Goal: Transaction & Acquisition: Purchase product/service

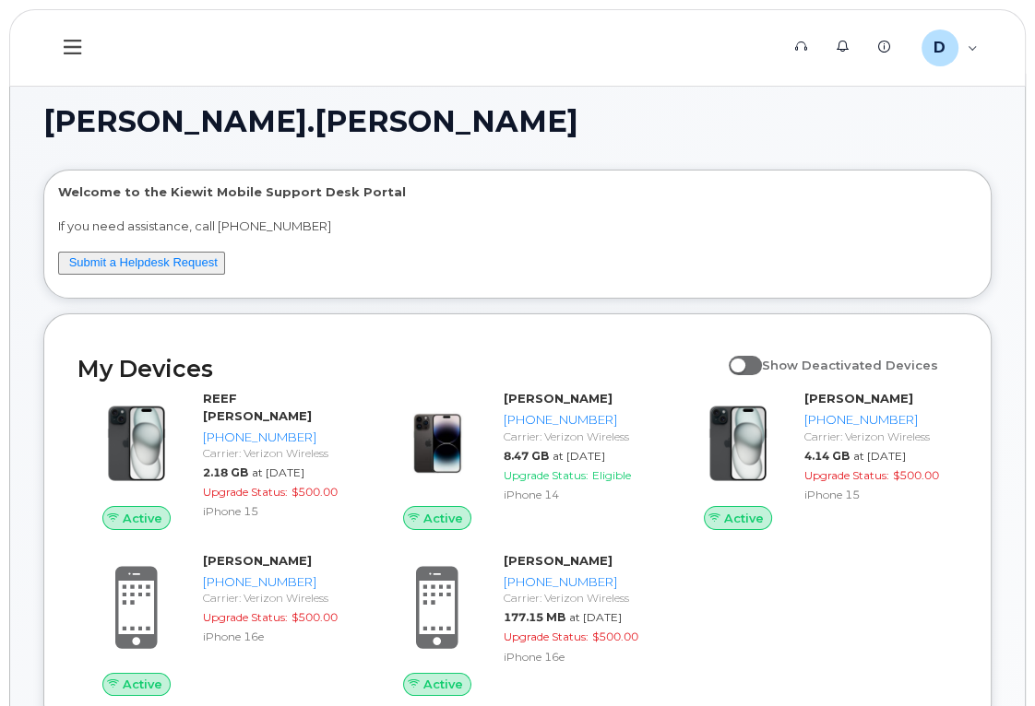
click at [955, 135] on h1 "[PERSON_NAME].[PERSON_NAME]" at bounding box center [512, 122] width 939 height 30
click at [70, 48] on icon at bounding box center [73, 47] width 18 height 20
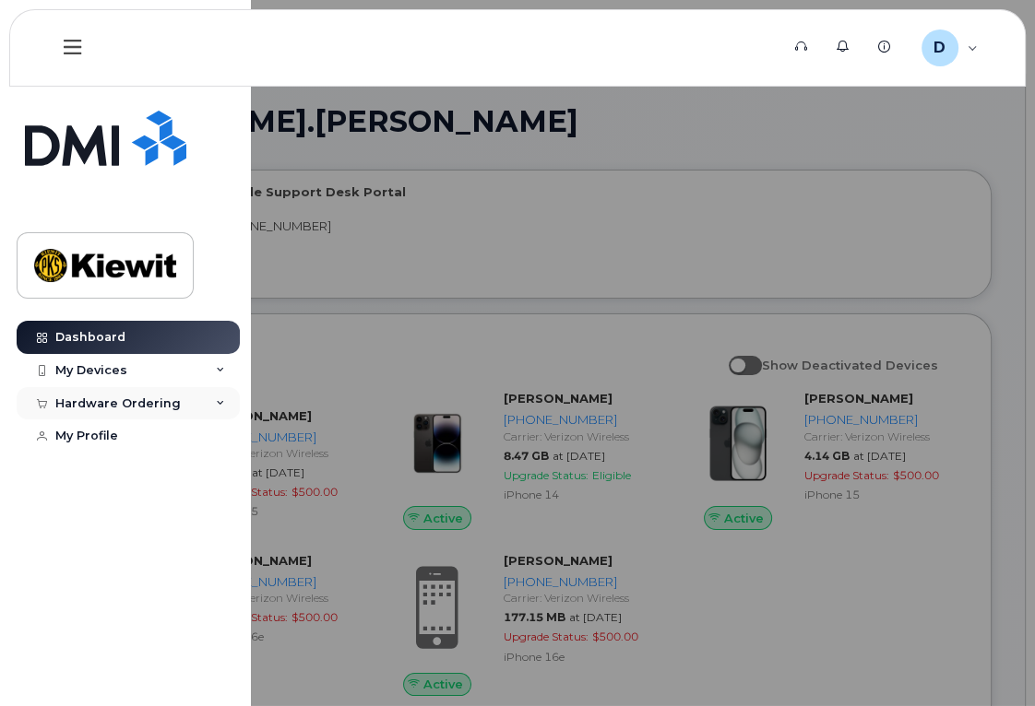
click at [142, 405] on div "Hardware Ordering" at bounding box center [117, 404] width 125 height 15
click at [127, 470] on div "New Order" at bounding box center [99, 472] width 70 height 17
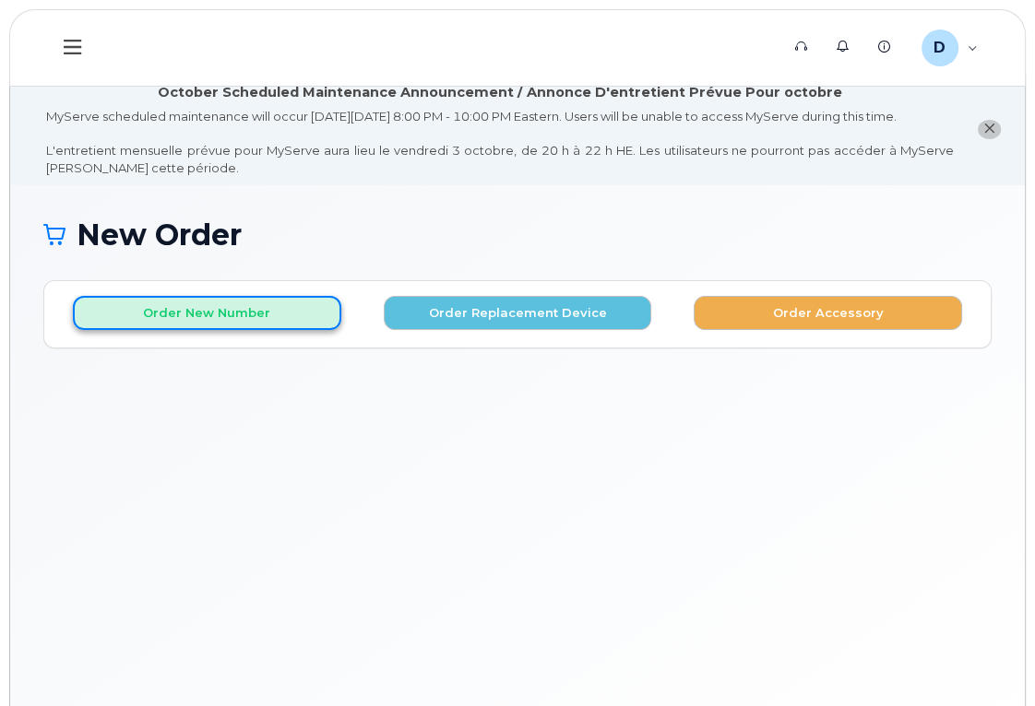
click at [237, 330] on button "Order New Number" at bounding box center [207, 313] width 268 height 34
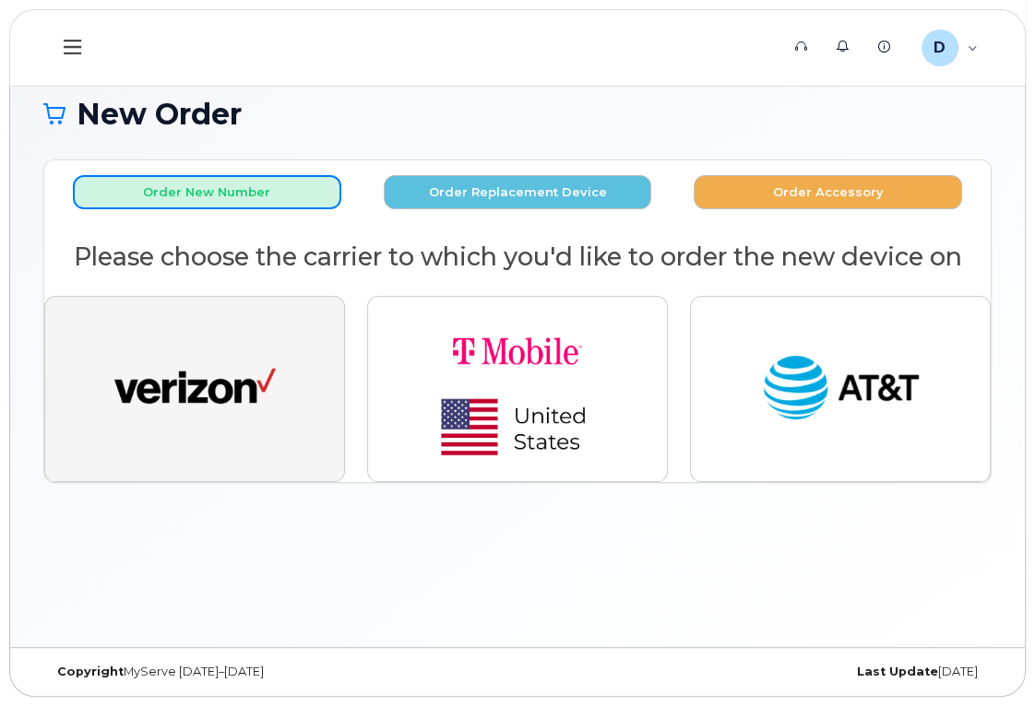
scroll to position [137, 0]
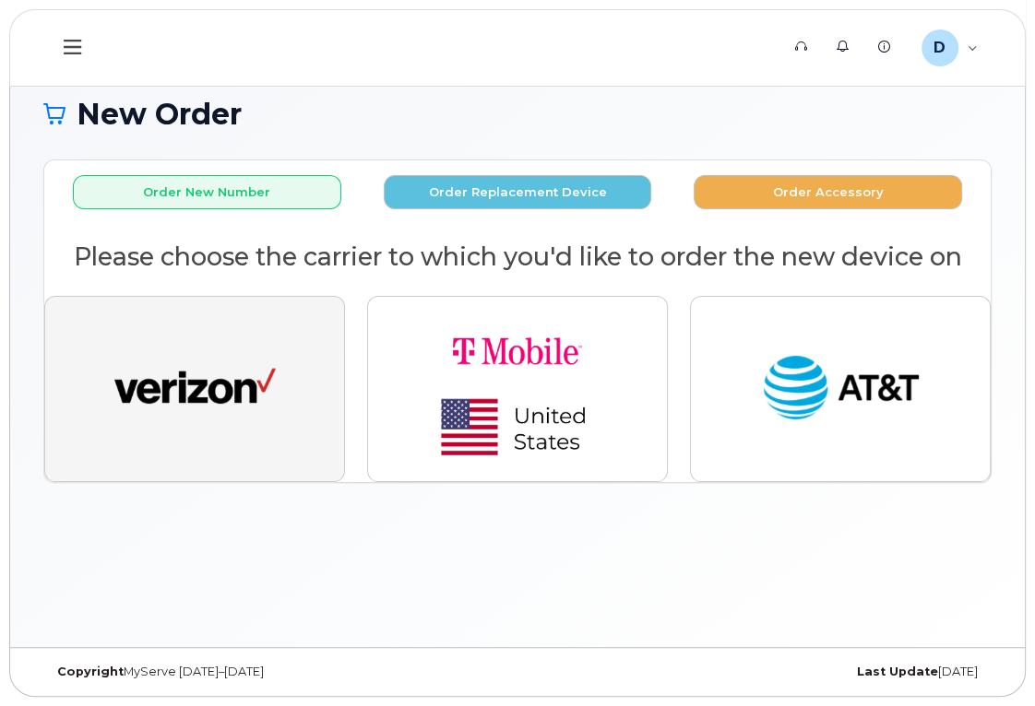
click at [234, 373] on img "button" at bounding box center [194, 389] width 161 height 83
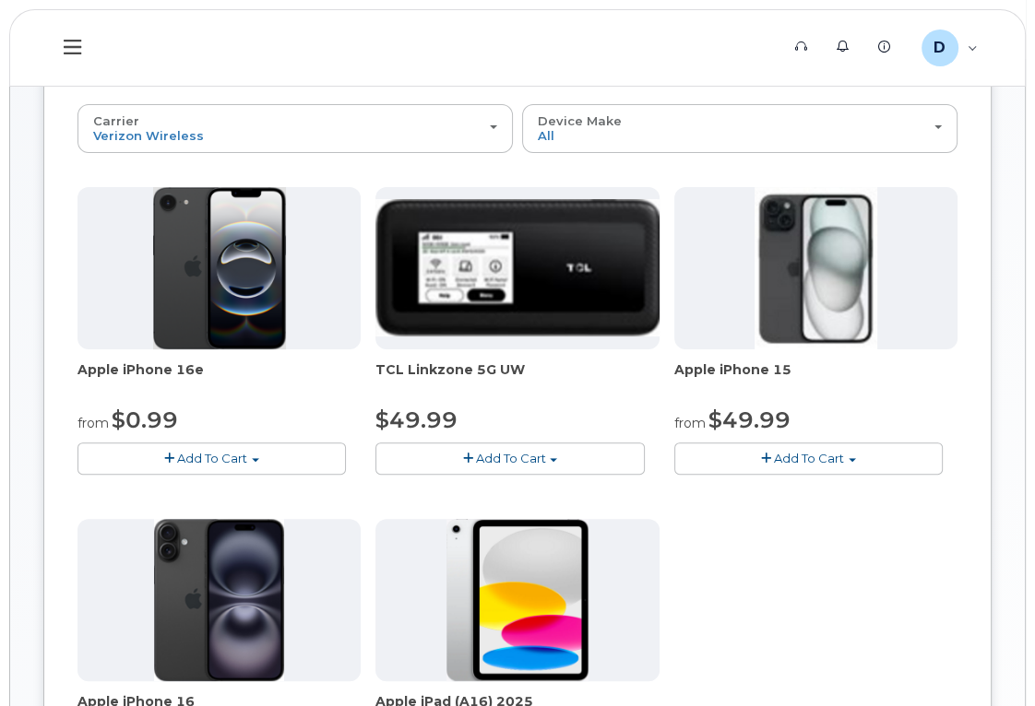
scroll to position [304, 0]
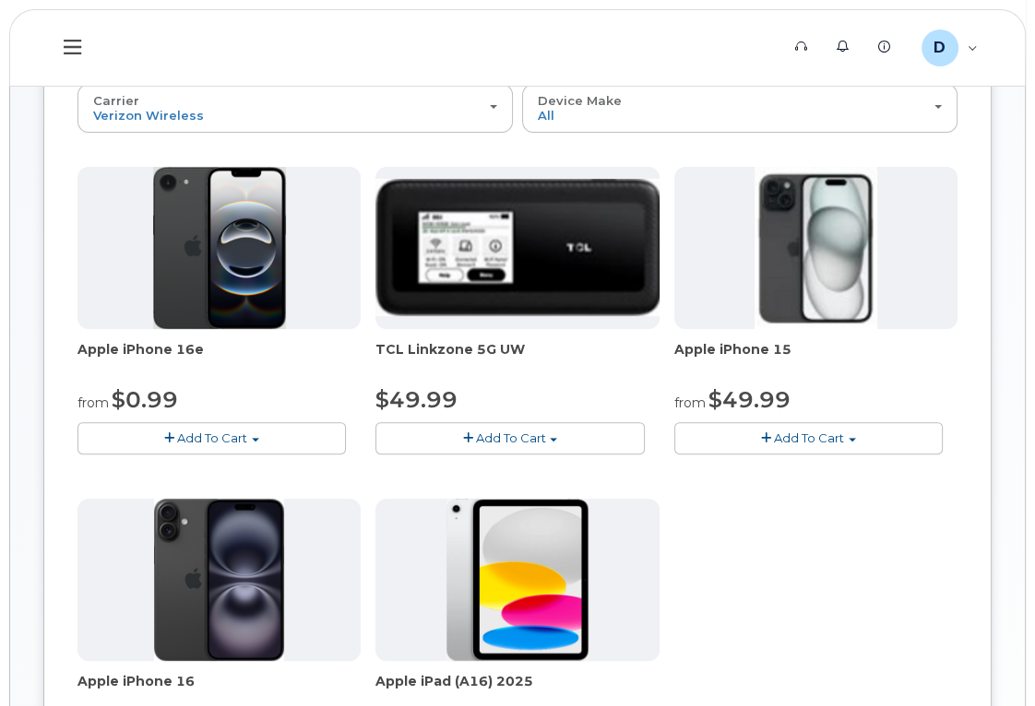
click at [220, 445] on span "Add To Cart" at bounding box center [212, 438] width 70 height 15
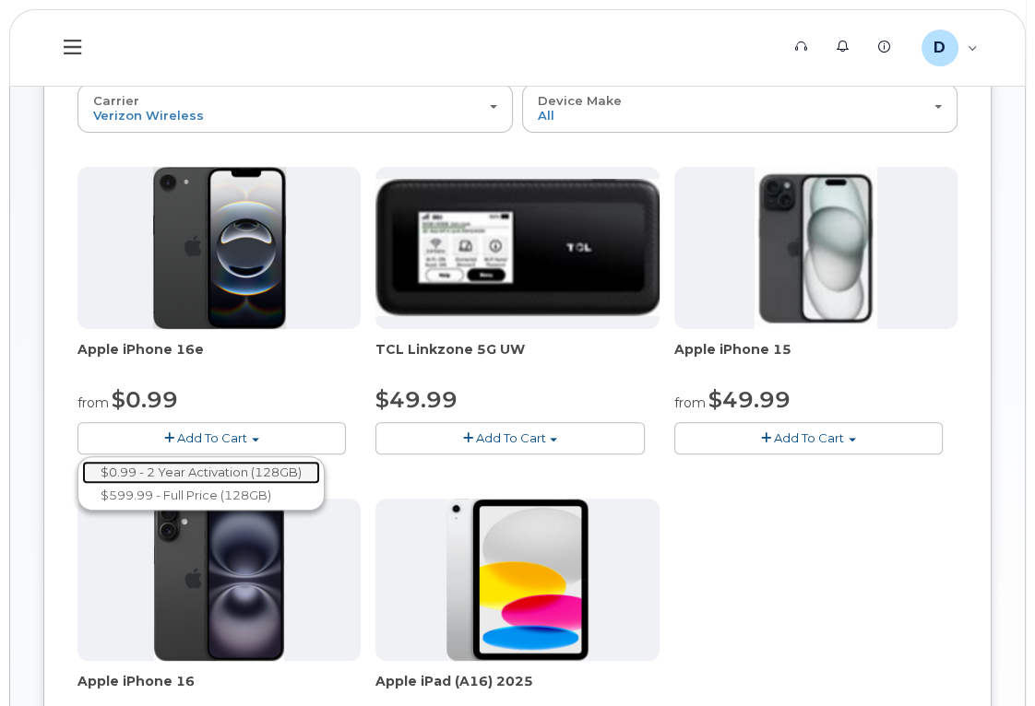
click at [239, 484] on link "$0.99 - 2 Year Activation (128GB)" at bounding box center [201, 472] width 238 height 23
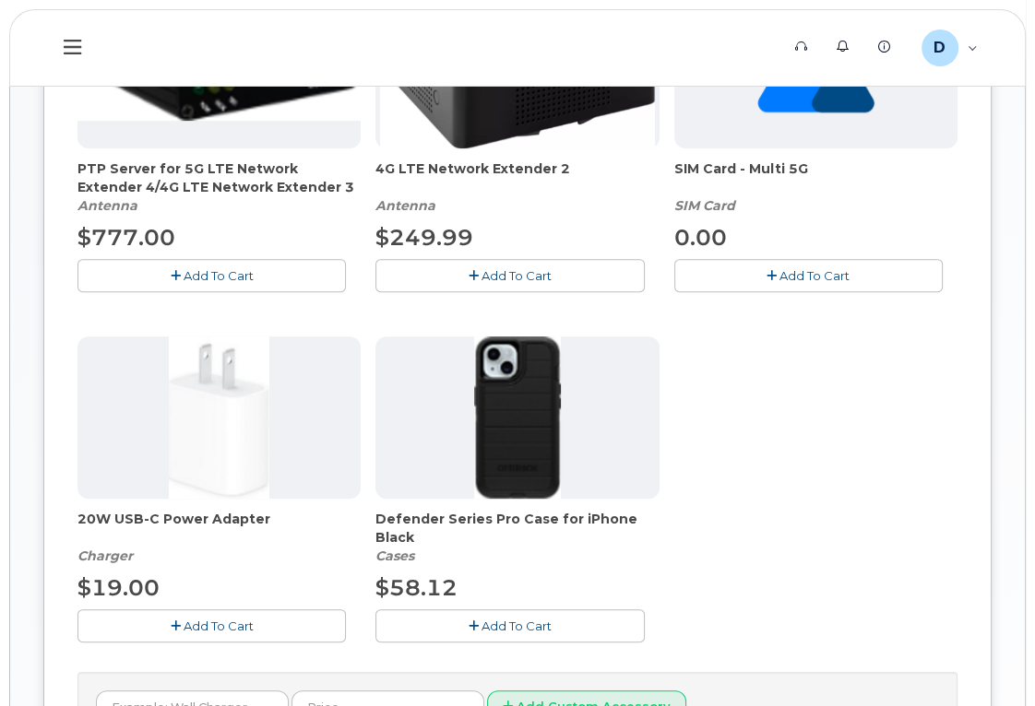
scroll to position [556, 0]
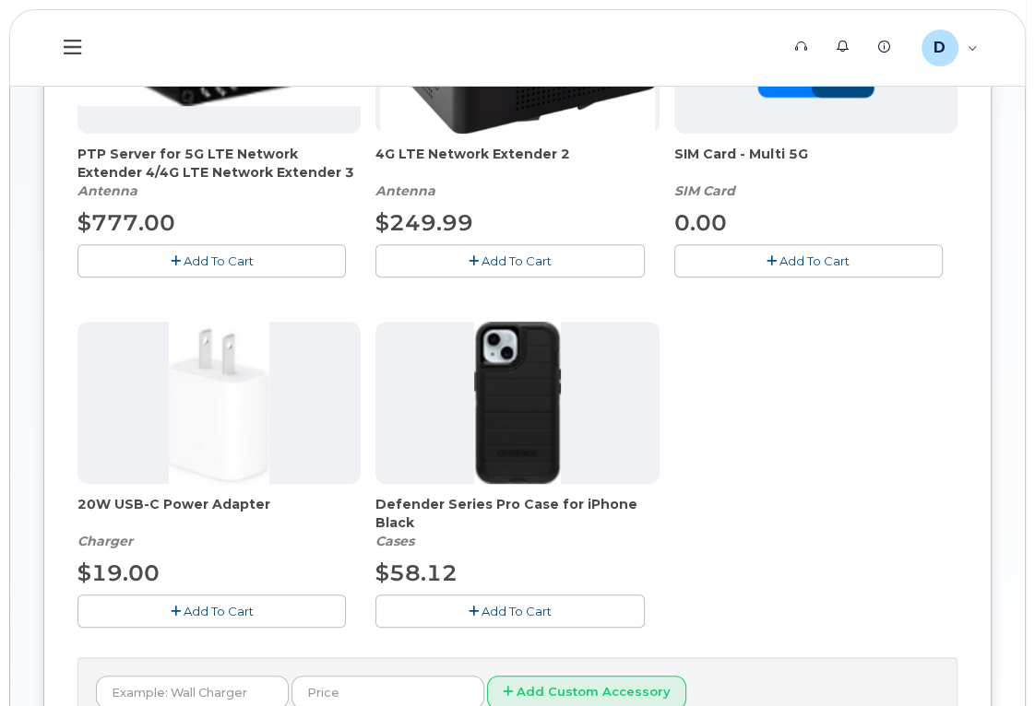
click at [237, 619] on span "Add To Cart" at bounding box center [219, 611] width 70 height 15
click at [559, 627] on button "Add To Cart" at bounding box center [509, 611] width 268 height 32
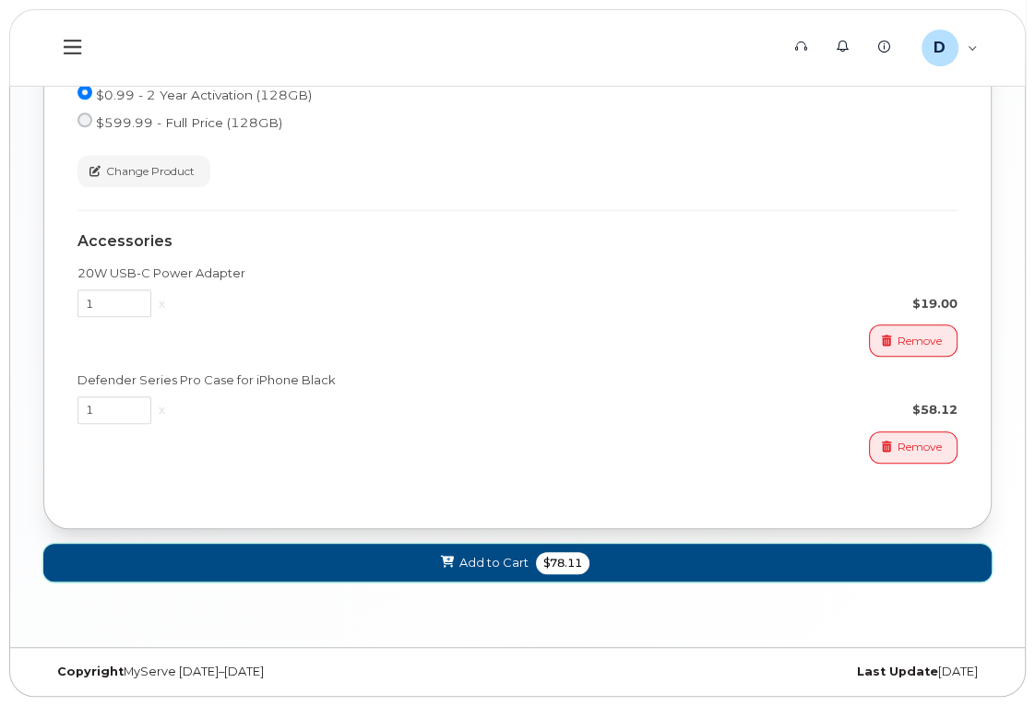
click at [472, 564] on span "Add to Cart" at bounding box center [493, 563] width 69 height 18
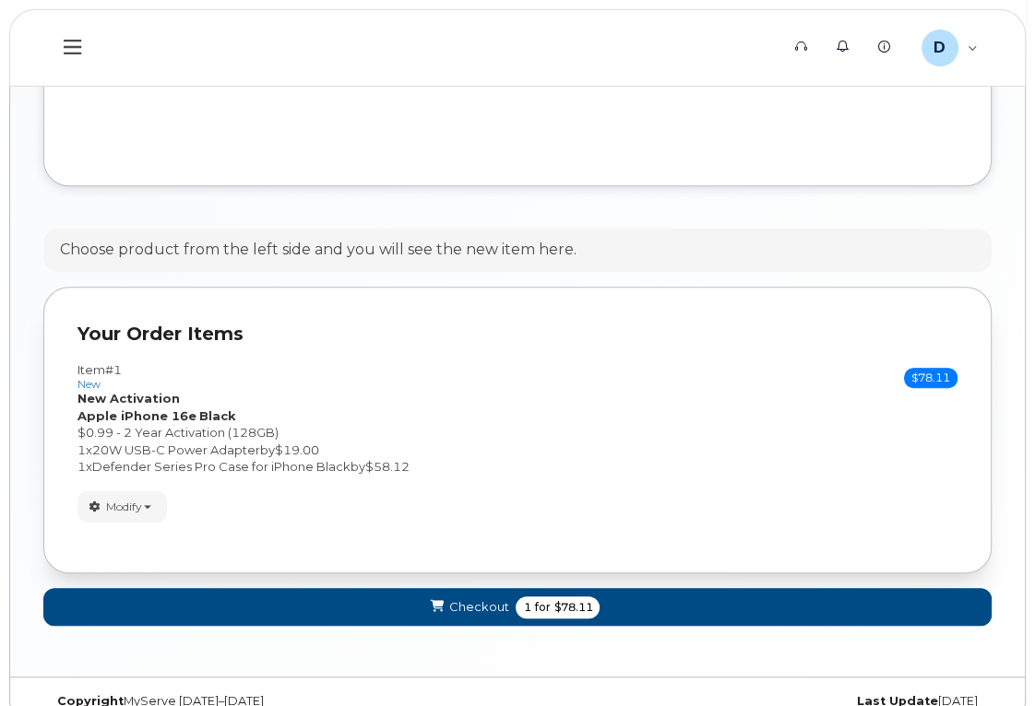
scroll to position [1071, 0]
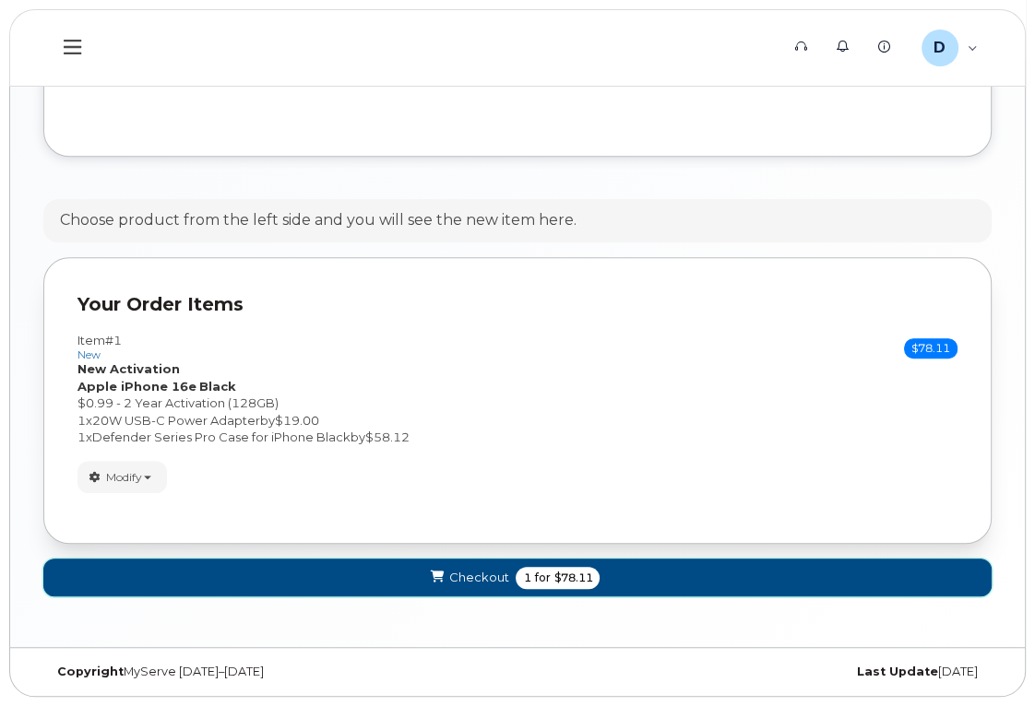
click at [485, 584] on span "Checkout" at bounding box center [478, 578] width 60 height 18
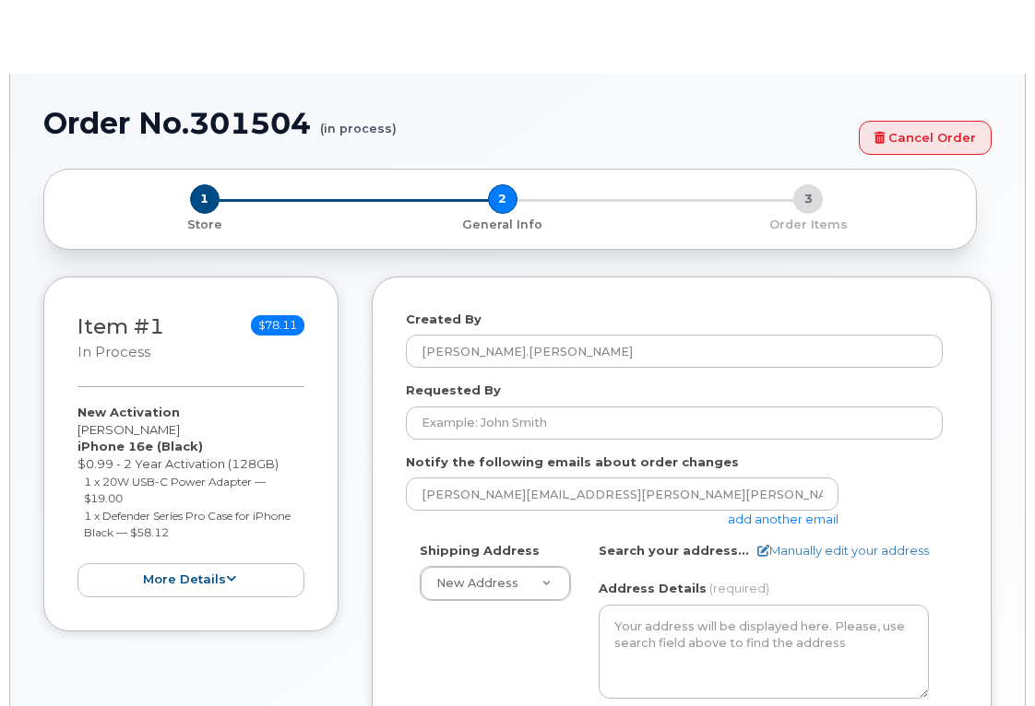
select select
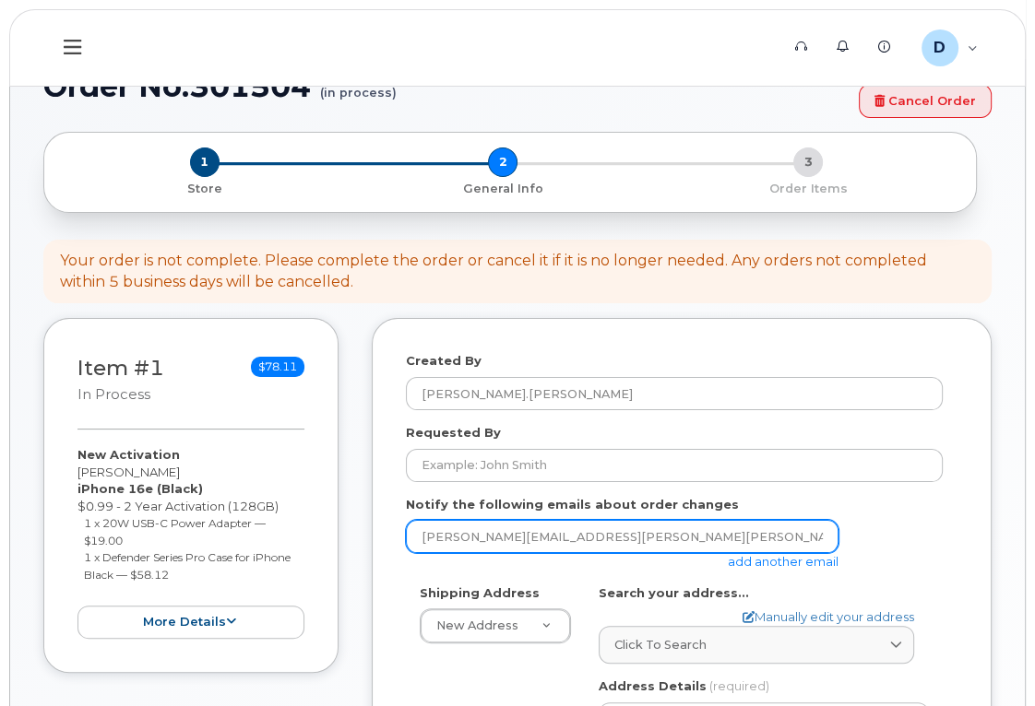
scroll to position [167, 0]
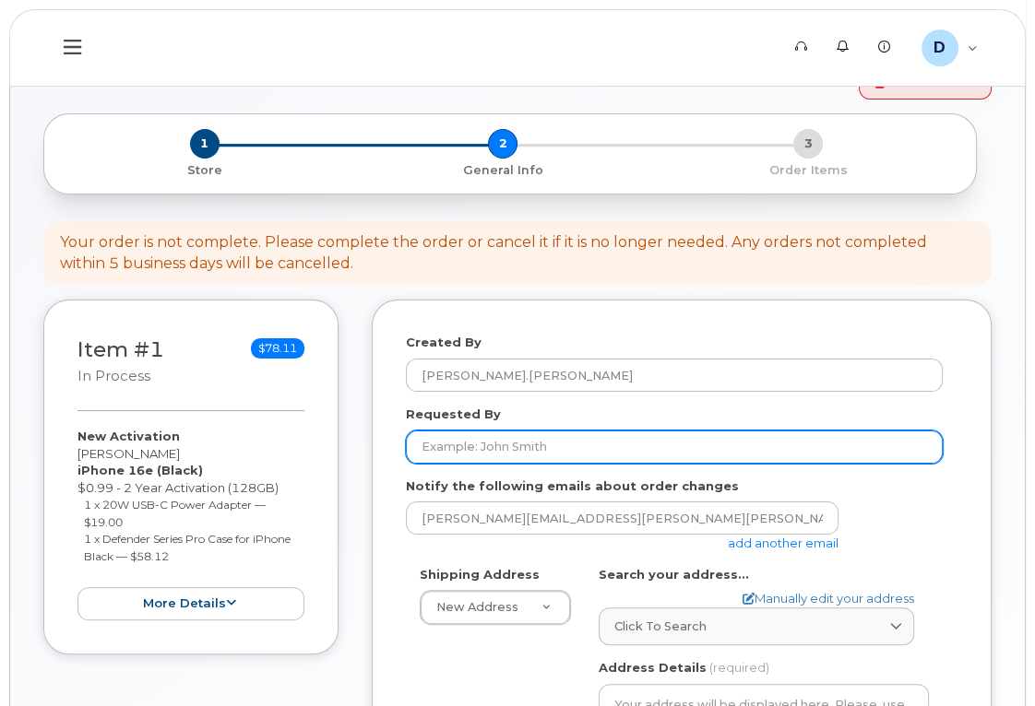
click at [498, 456] on input "Requested By" at bounding box center [674, 447] width 537 height 33
type input "D"
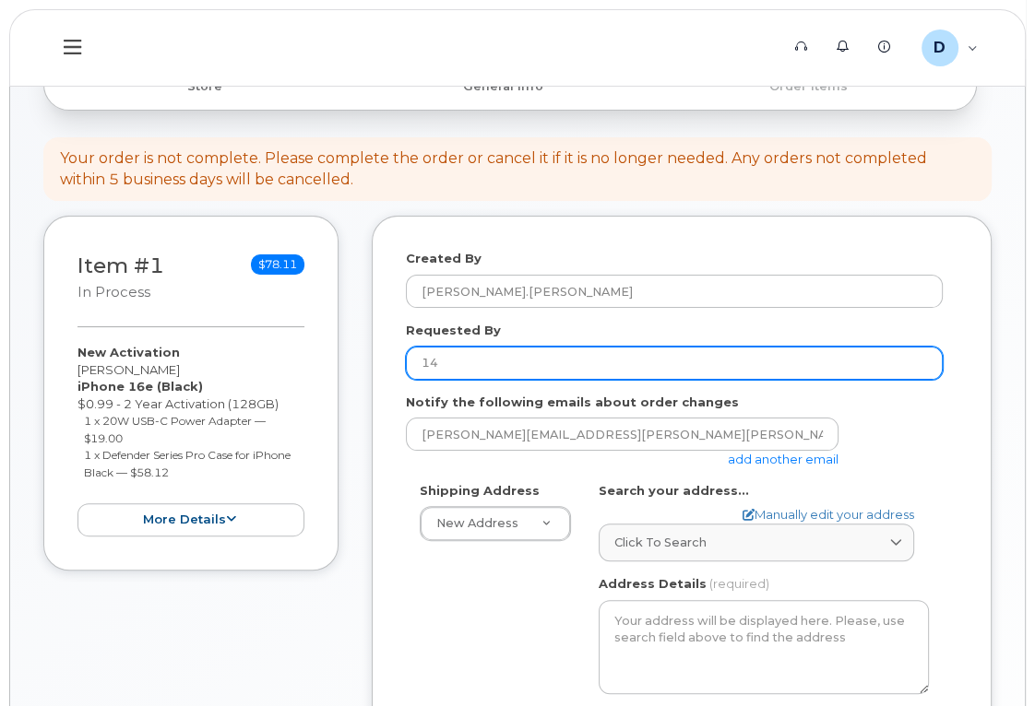
type input "1"
type input "Danny Andrade"
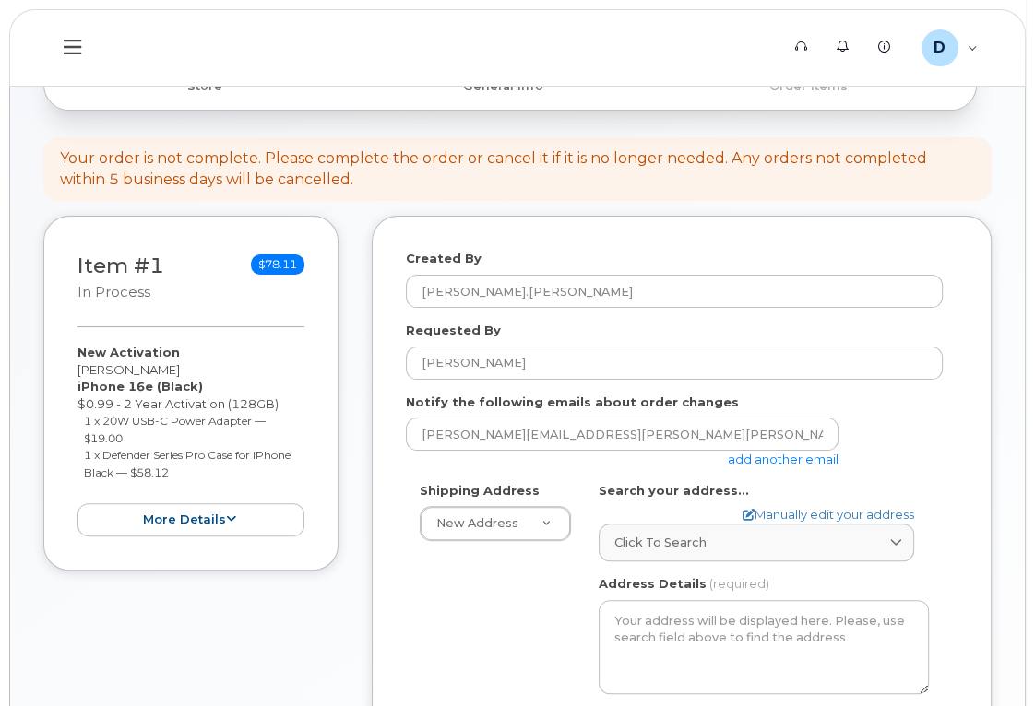
click at [907, 425] on div "Notify the following emails about order changes danny.andrade@kiewit.com add an…" at bounding box center [682, 431] width 552 height 75
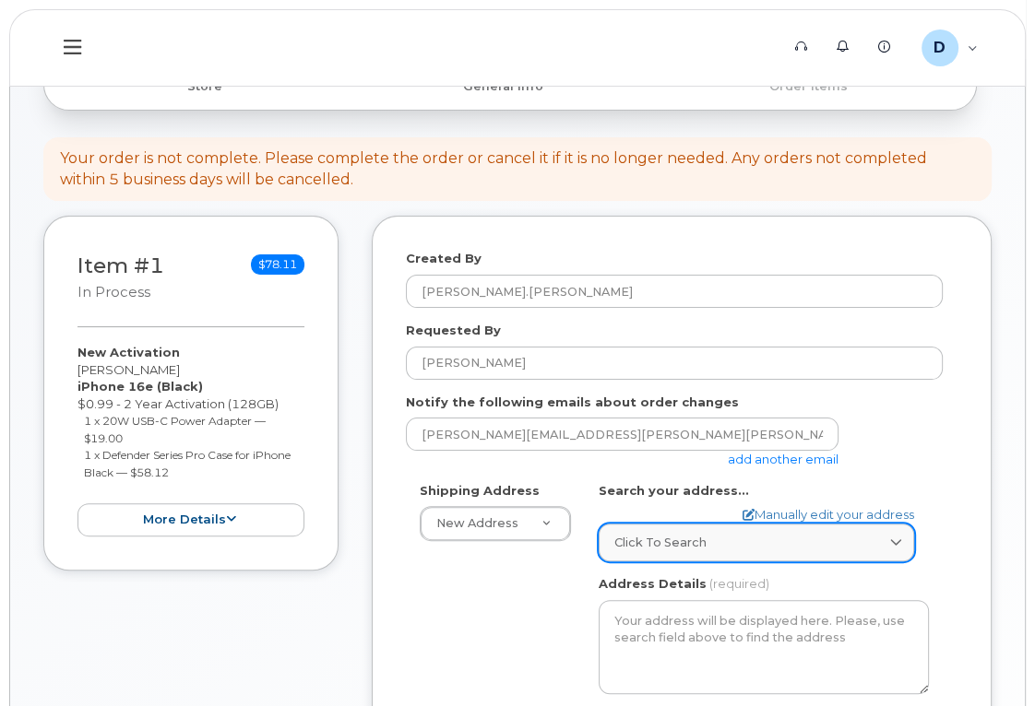
click at [756, 546] on div "Click to search" at bounding box center [756, 543] width 284 height 18
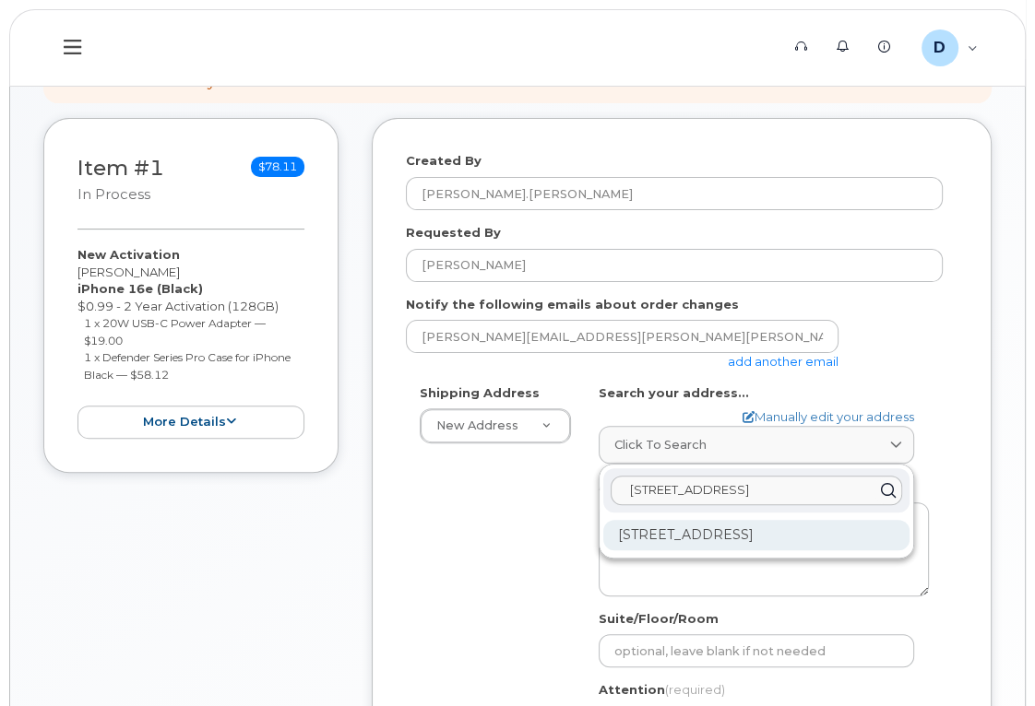
scroll to position [503, 0]
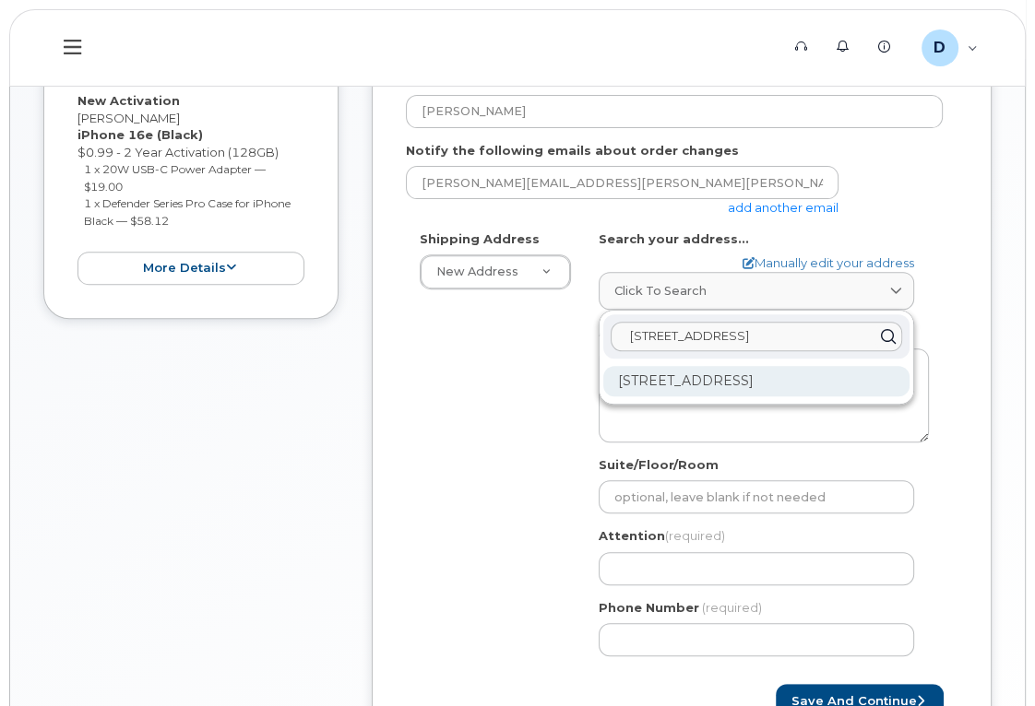
type input "4949 Eastgate Mall"
click at [756, 388] on div "4949 Eastgate Mall San Diego CA 92121-2820" at bounding box center [756, 381] width 306 height 30
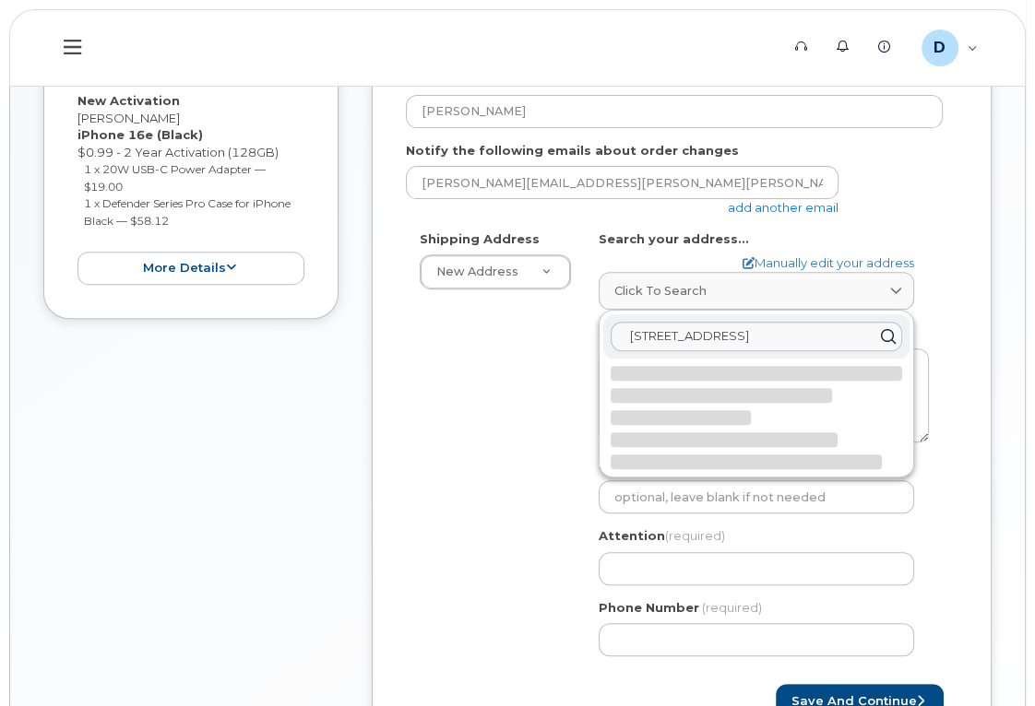
select select
type textarea "4949 Eastgate Mall SAN DIEGO CA 92121-2820 UNITED STATES"
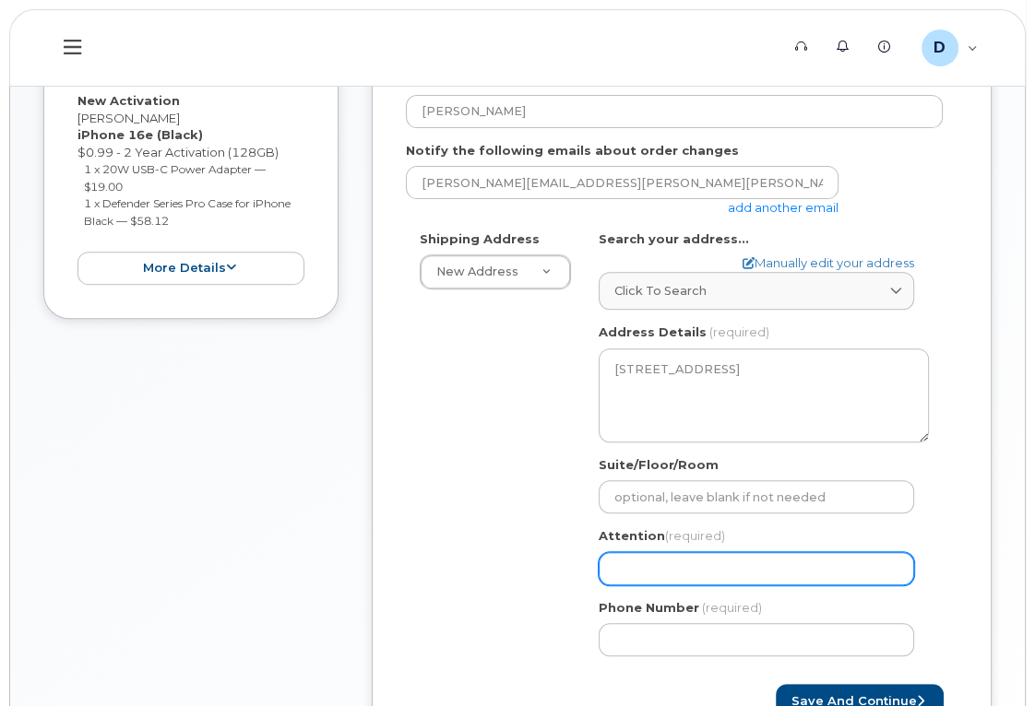
click at [687, 557] on input "Attention (required)" at bounding box center [756, 568] width 315 height 33
select select
type input "D"
select select
type input "Da"
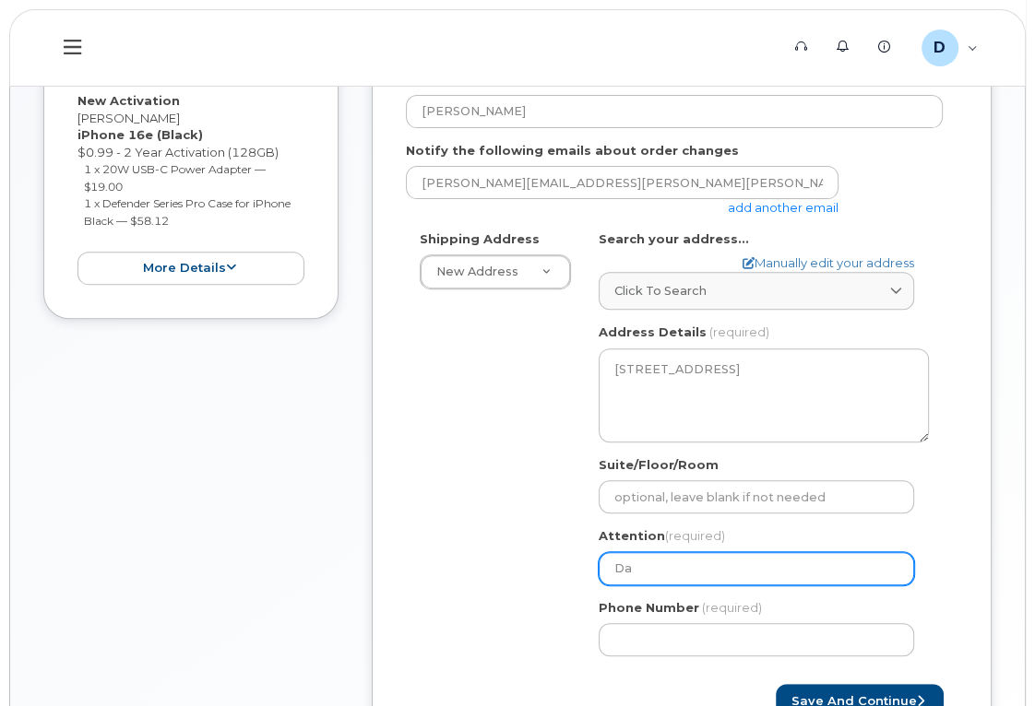
select select
type input "Dan"
select select
type input "Dann"
select select
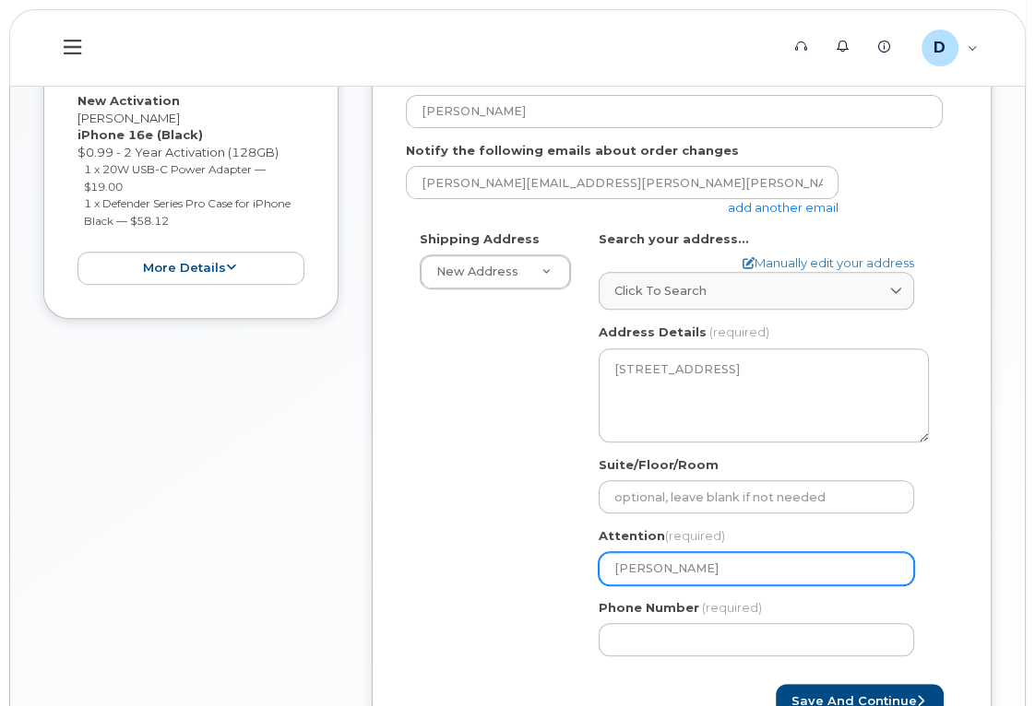
type input "Danny"
select select
type input "Danny A"
select select
type input "Danny An"
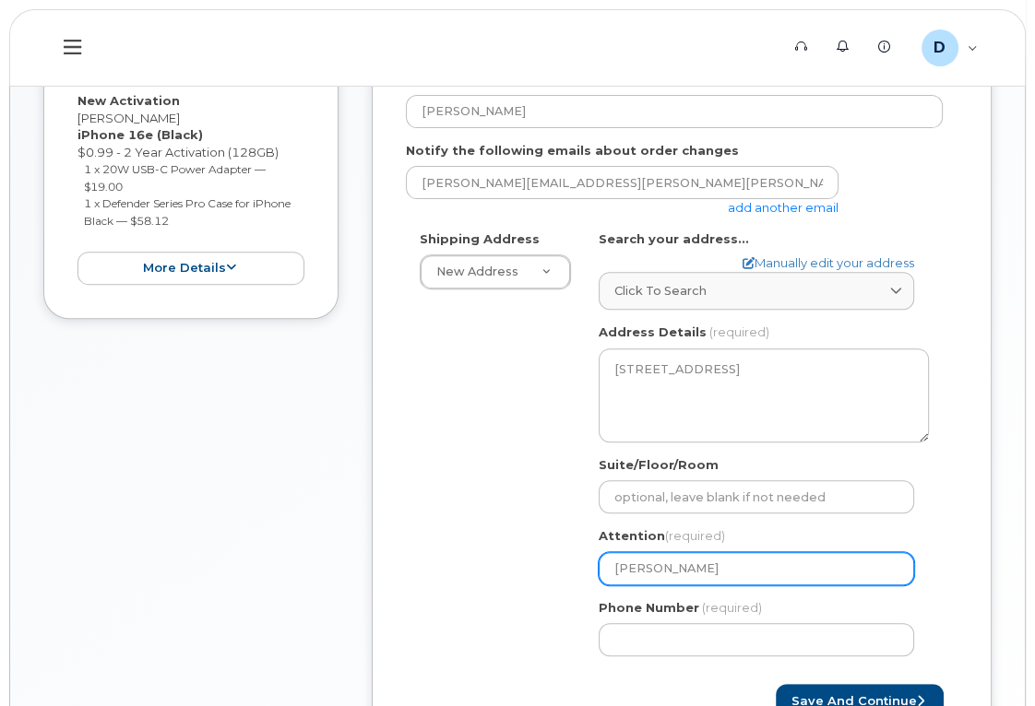
select select
type input "Danny And"
select select
type input "Danny Andr"
select select
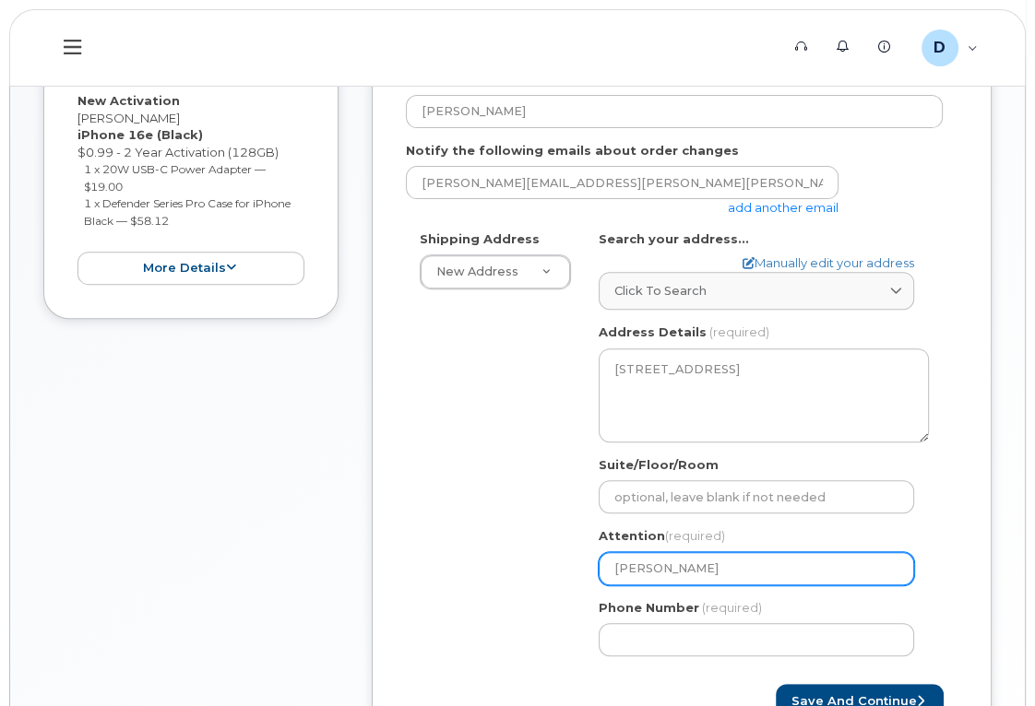
type input "Danny Andra"
select select
type input "Danny Andrad"
select select
type input "Danny Andrade"
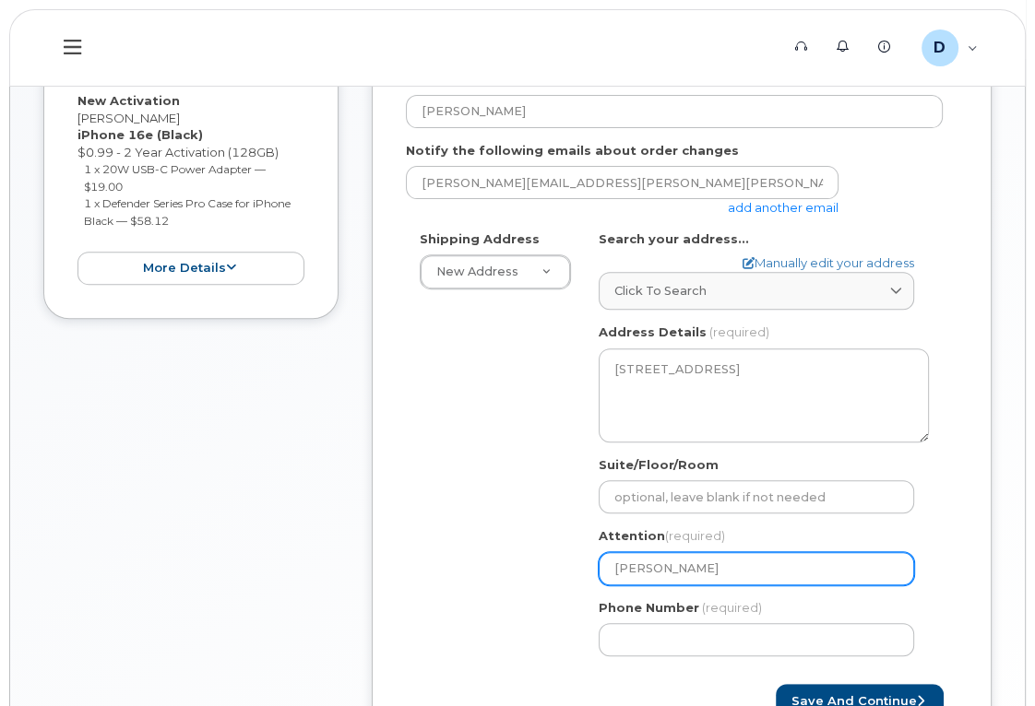
select select
type input "Danny Andrade/"
select select
type input "Danny Andrade/D"
select select
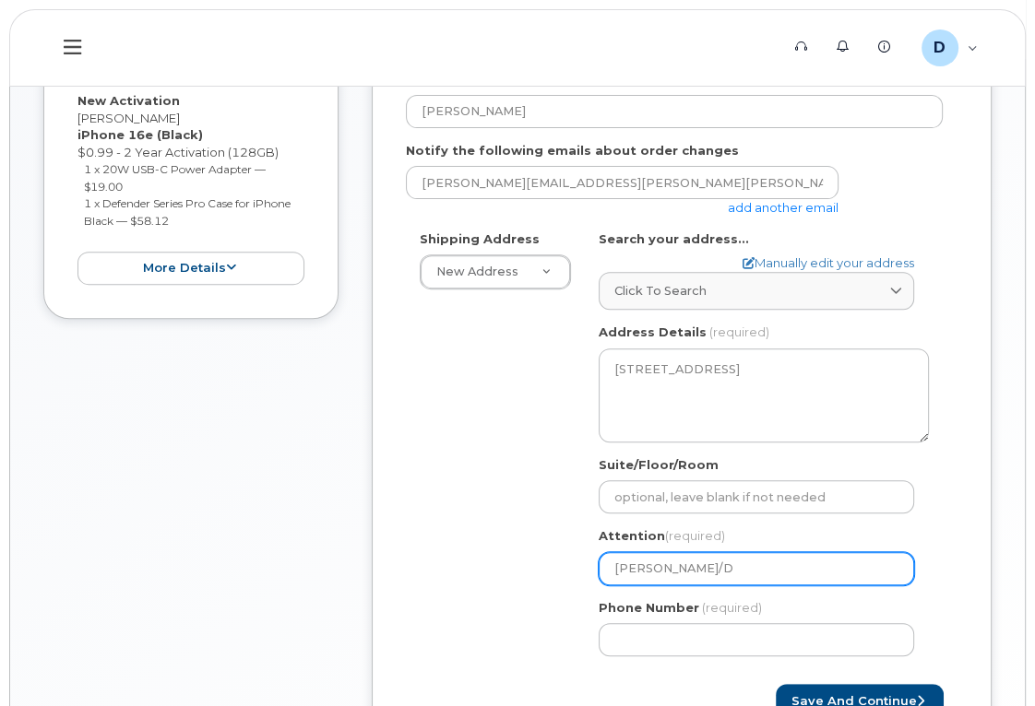
type input "Danny Andrade/Da"
select select
type input "Danny Andrade/Dav"
select select
type input "Danny Andrade/Davi"
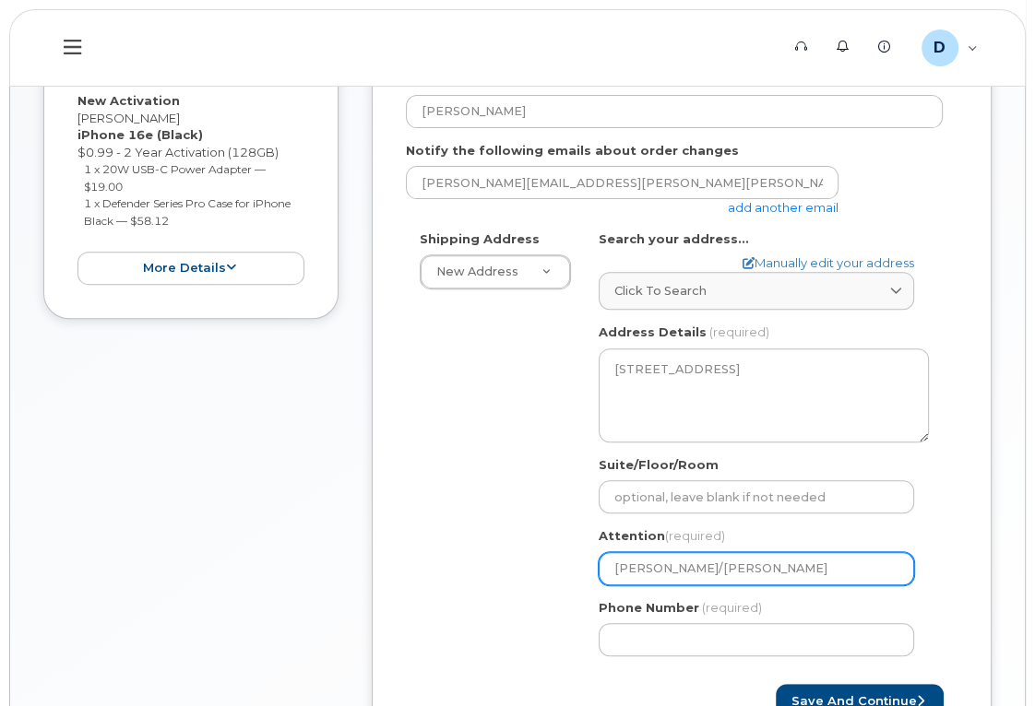
select select
type input "Danny Andrade/David"
select select
type input "Danny Andrade/David R"
select select
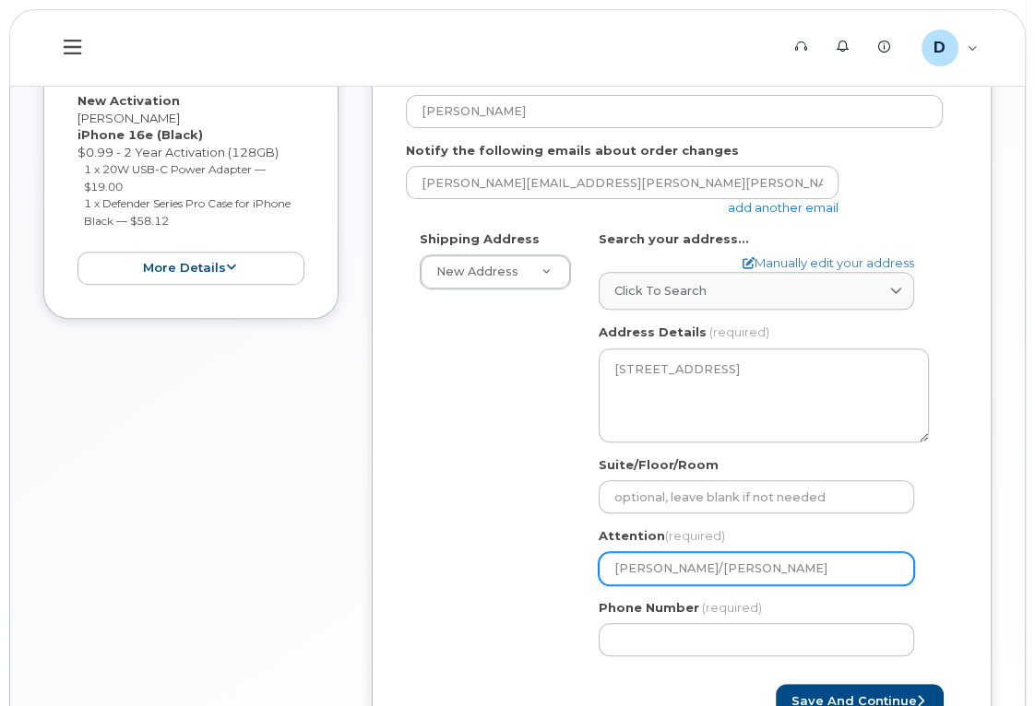
type input "Danny Andrade/David Ro"
select select
type input "Danny Andrade/David Rod"
select select
type input "Danny Andrade/David Ro"
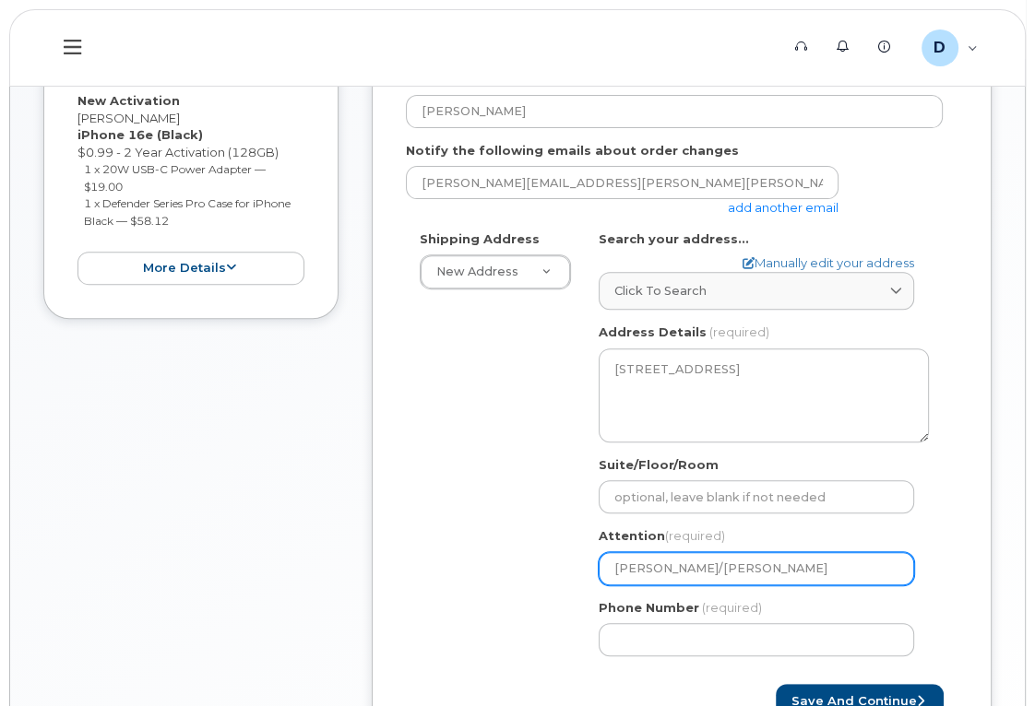
select select
type input "Danny Andrade/David R"
select select
type input "Danny Andrade/David"
select select
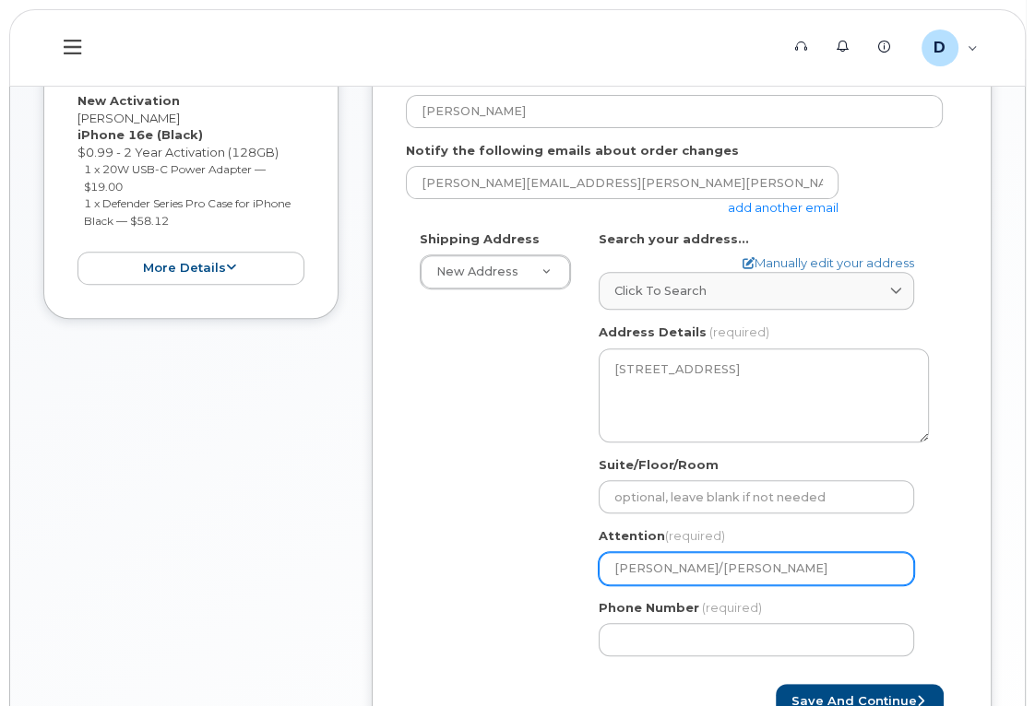
type input "Danny Andrade/Davi"
select select
type input "Danny Andrade/Dav"
select select
type input "Danny Andrade/Da"
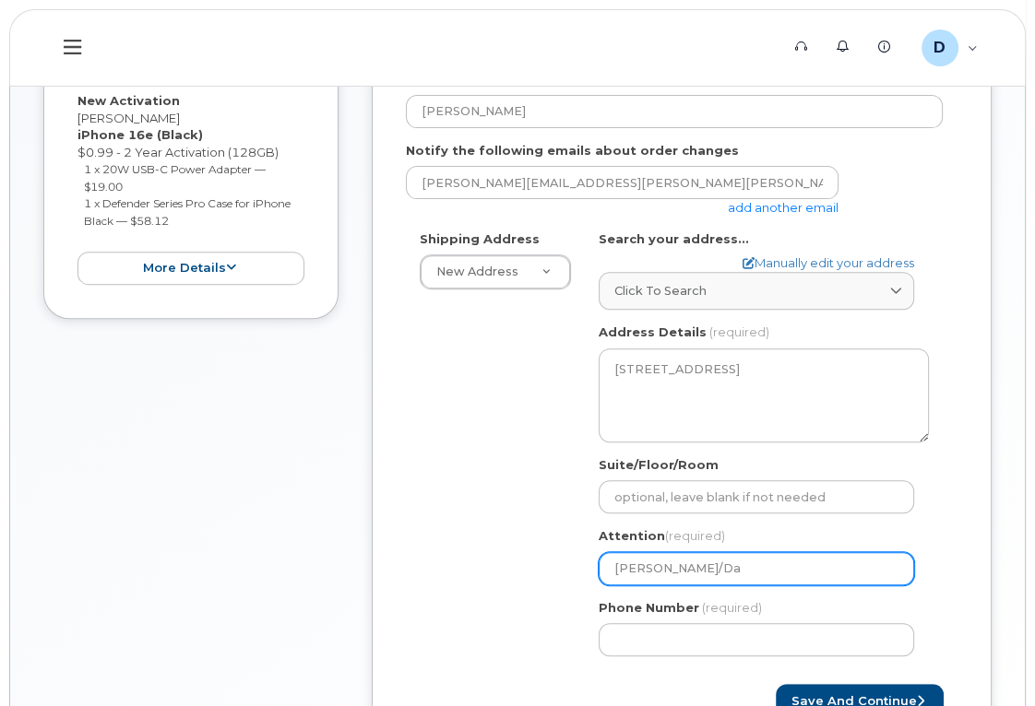
select select
type input "Danny Andrade/D"
select select
type input "Danny Andrade/"
select select
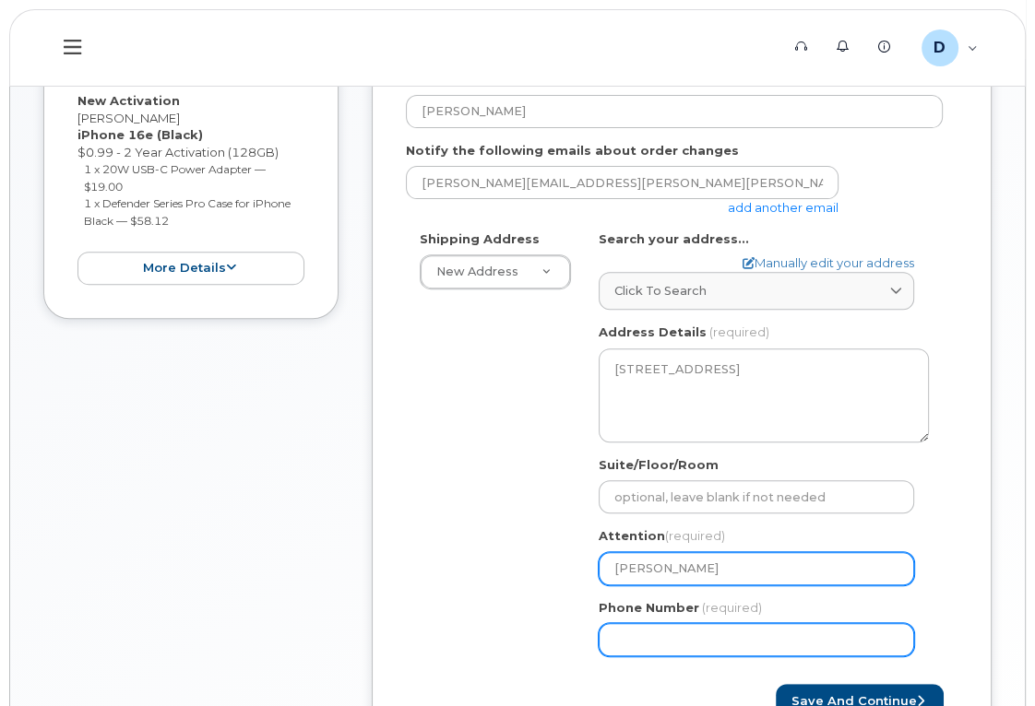
type input "Danny Andrade"
click at [633, 630] on input "Phone Number" at bounding box center [756, 639] width 315 height 33
type input "5625085243"
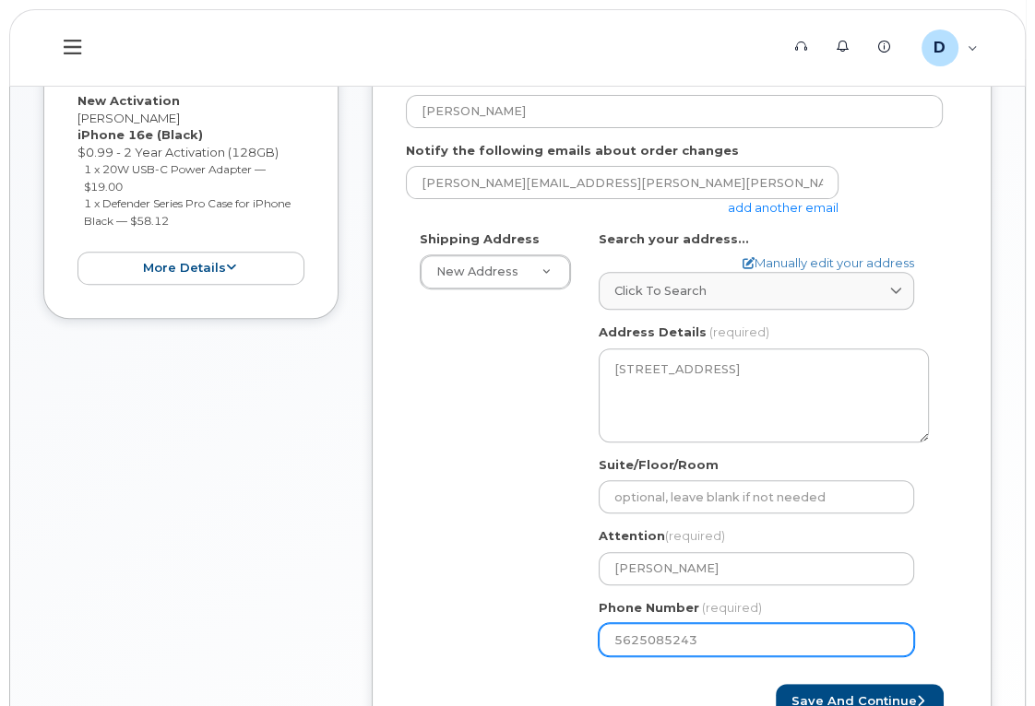
select select
click at [524, 556] on div "Shipping Address New Address New Address 4949 Eastgate Mall CA San Diego Search…" at bounding box center [674, 451] width 537 height 441
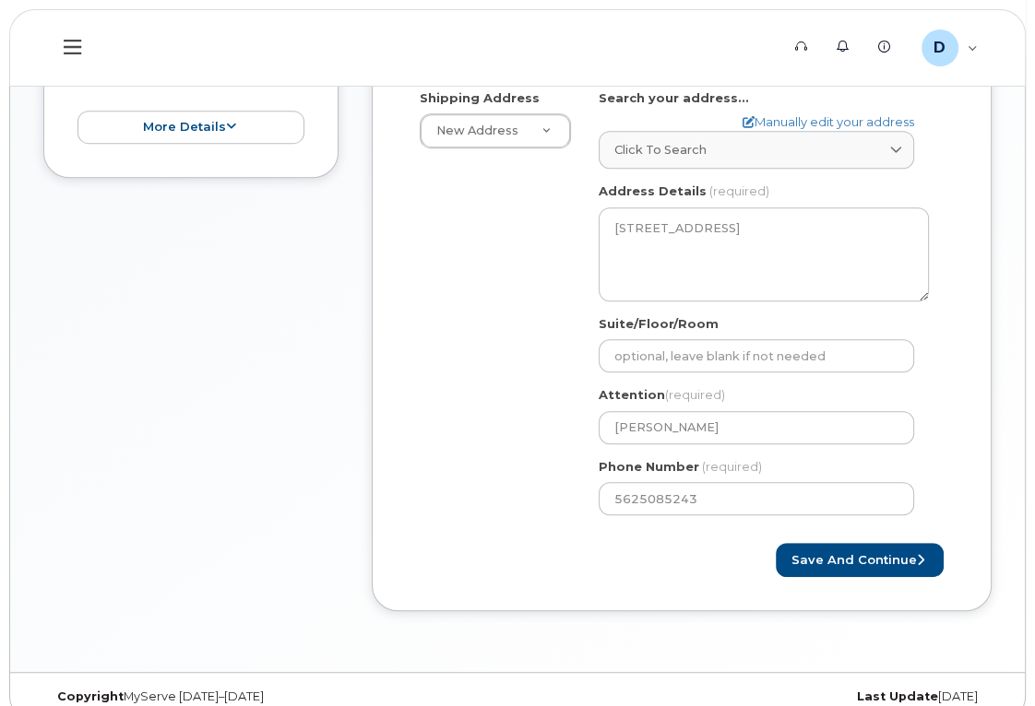
scroll to position [667, 0]
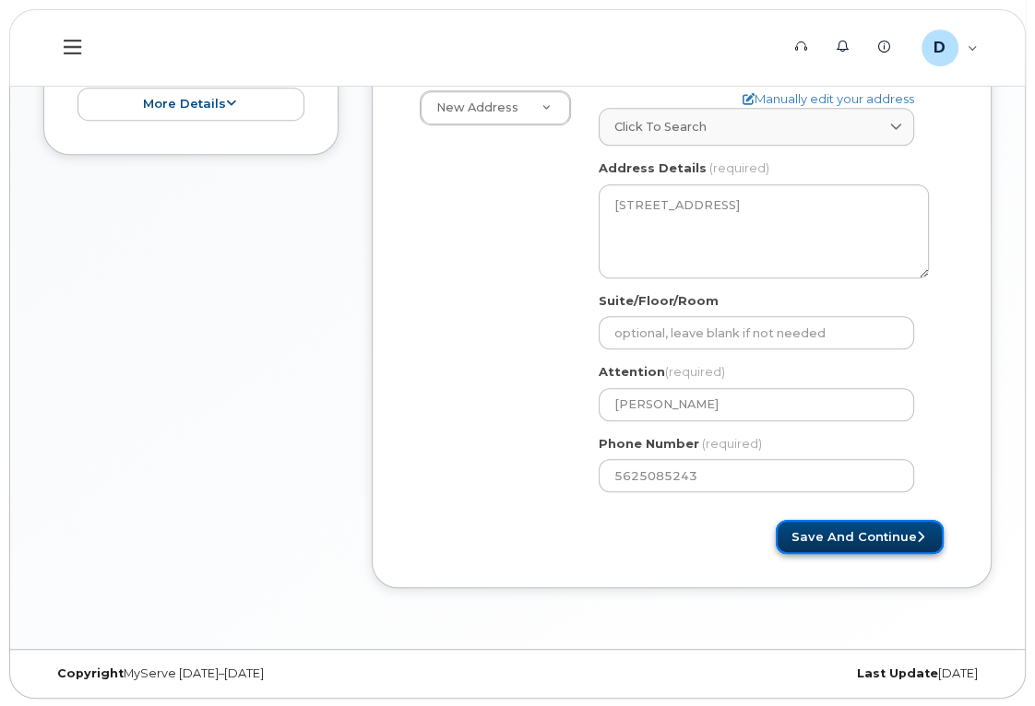
click at [872, 533] on button "Save and Continue" at bounding box center [860, 537] width 168 height 34
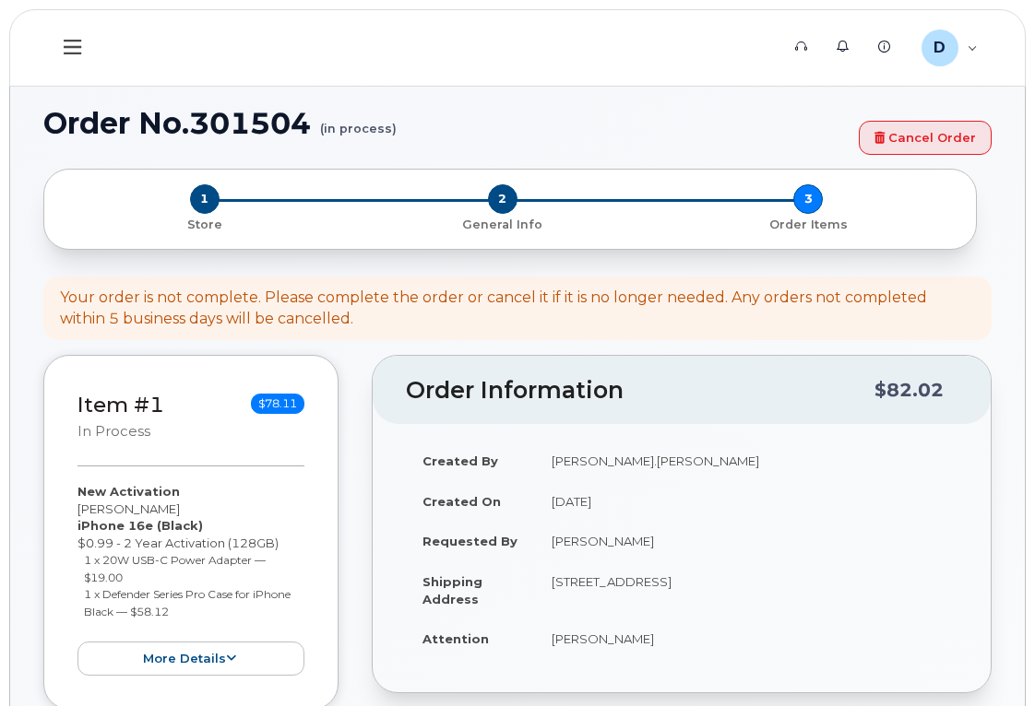
select select
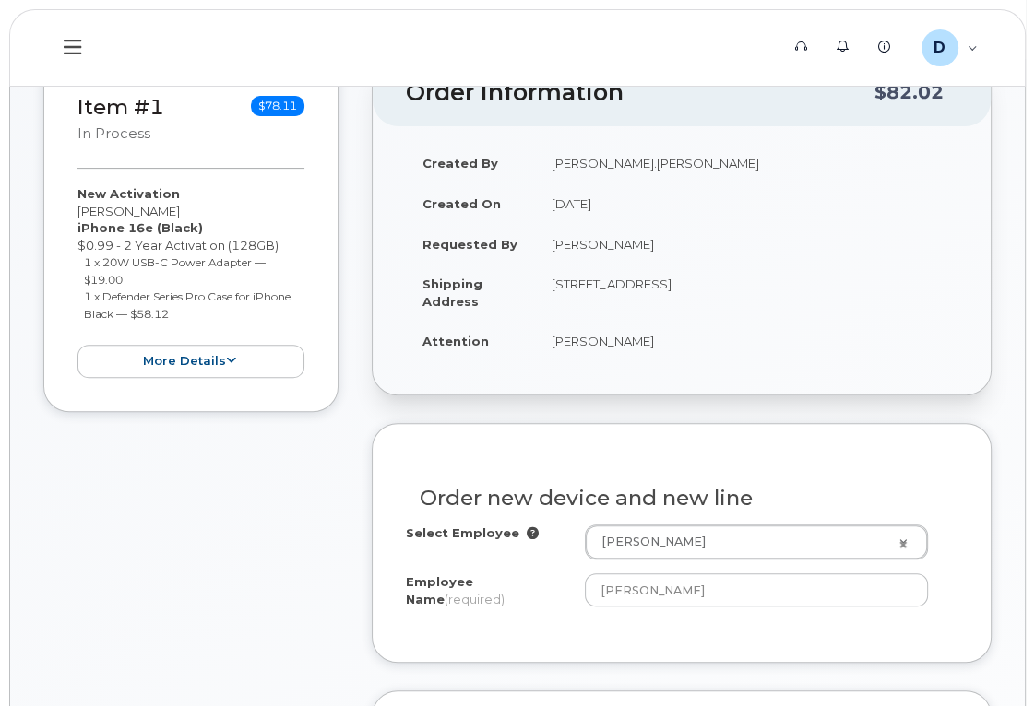
scroll to position [435, 0]
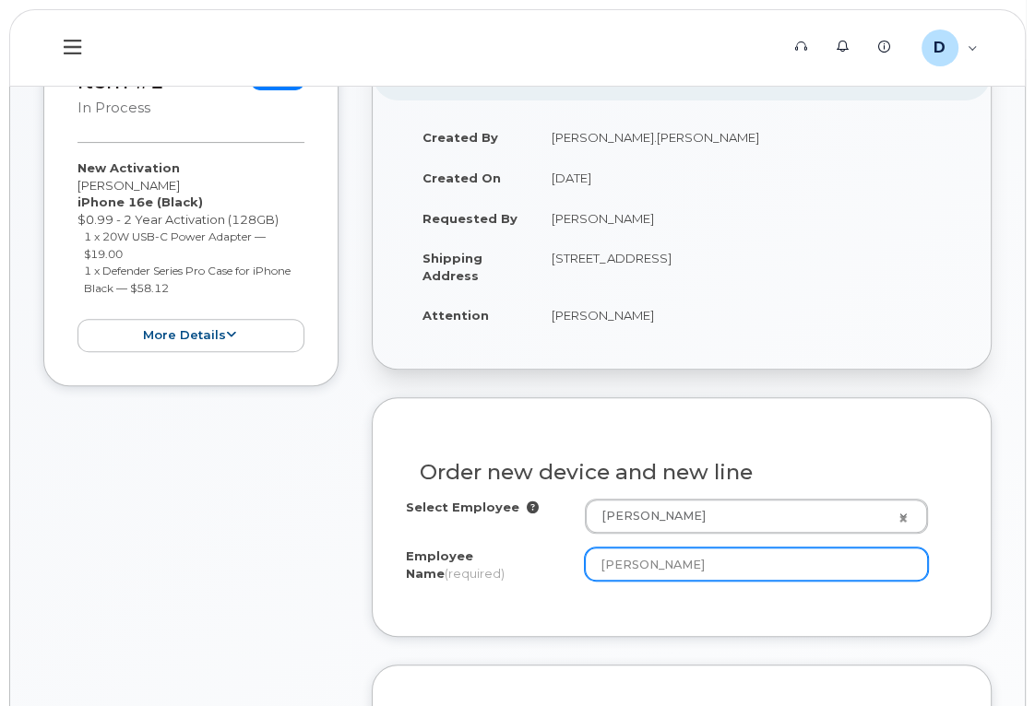
click at [816, 576] on input "Danny Andrade" at bounding box center [756, 564] width 343 height 33
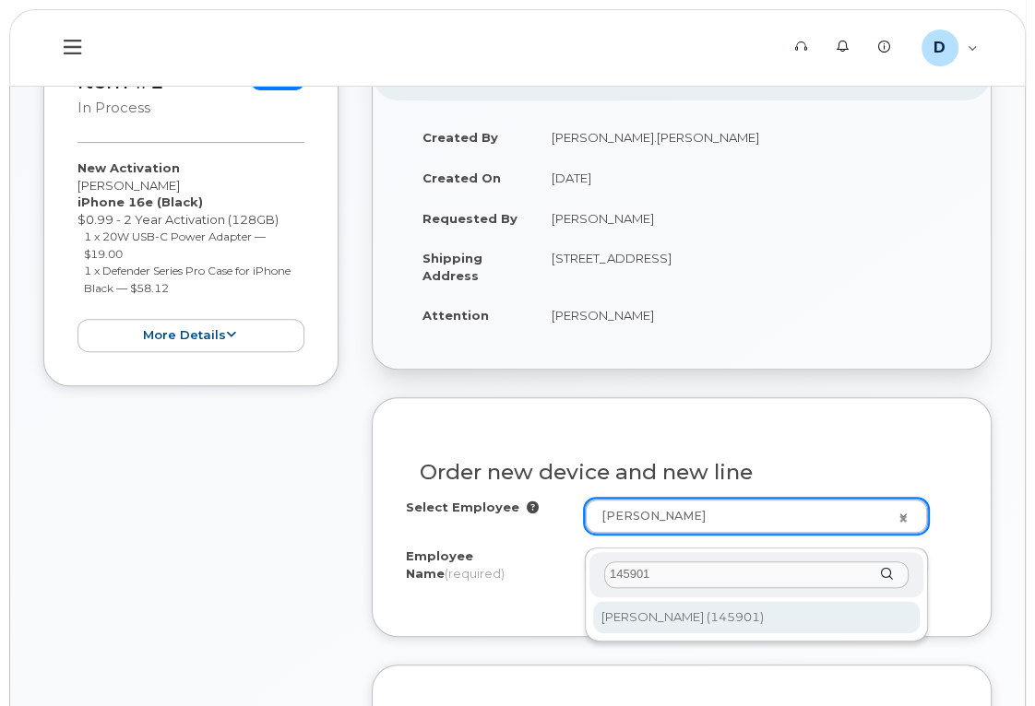
type input "145901"
type input "2327645"
type input "David Rodriguez"
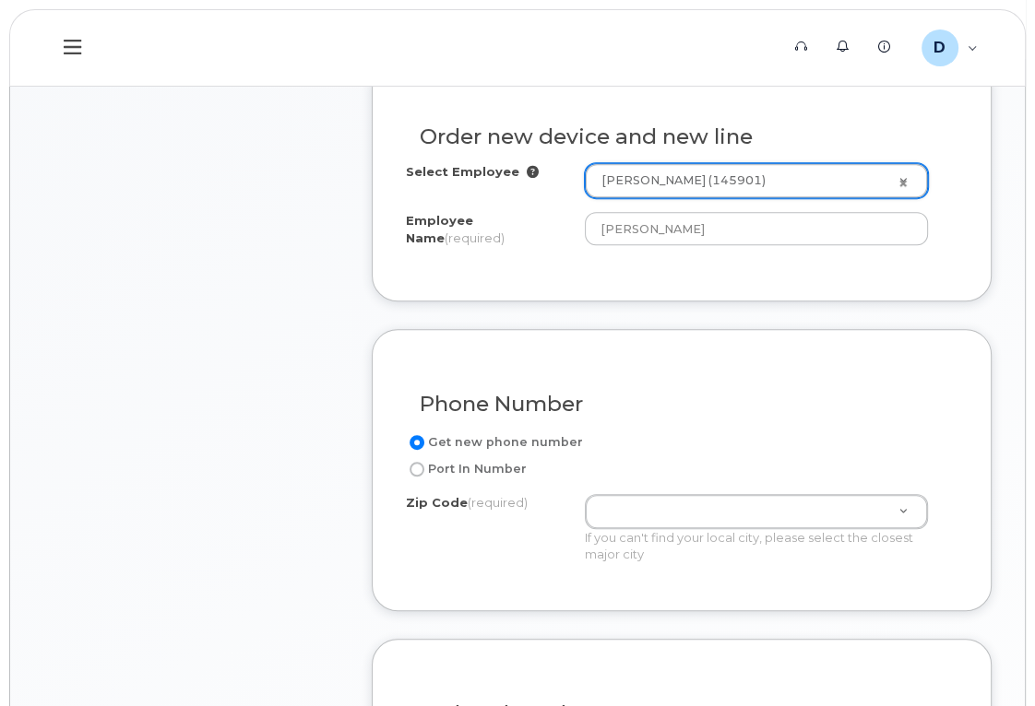
scroll to position [855, 0]
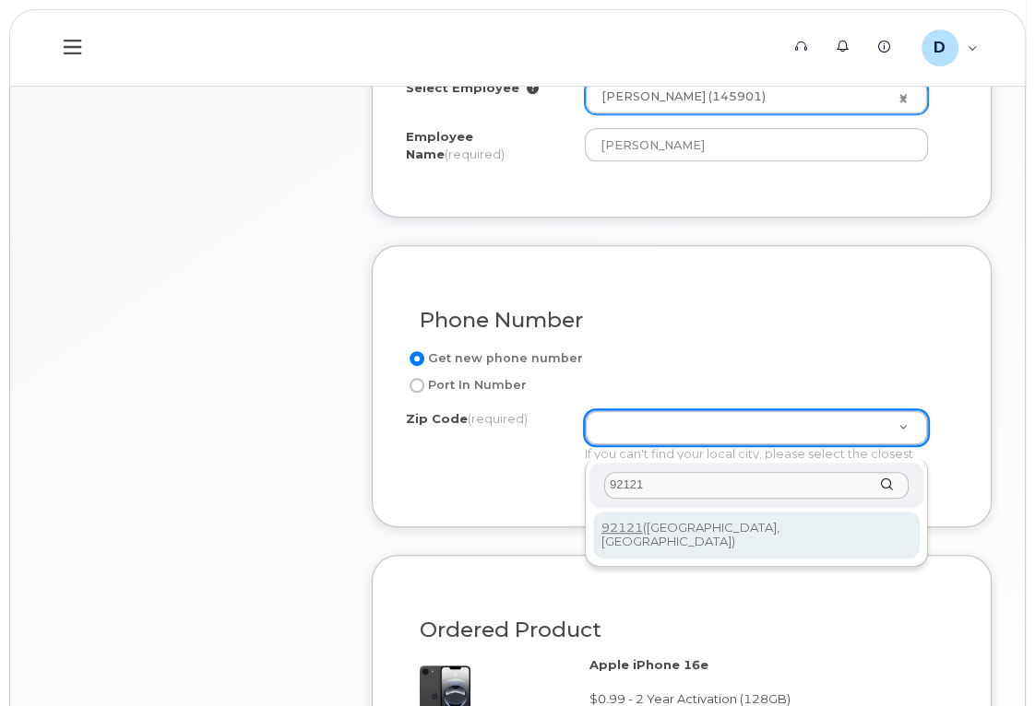
type input "92121"
type input "92121 (San Diego, CA)"
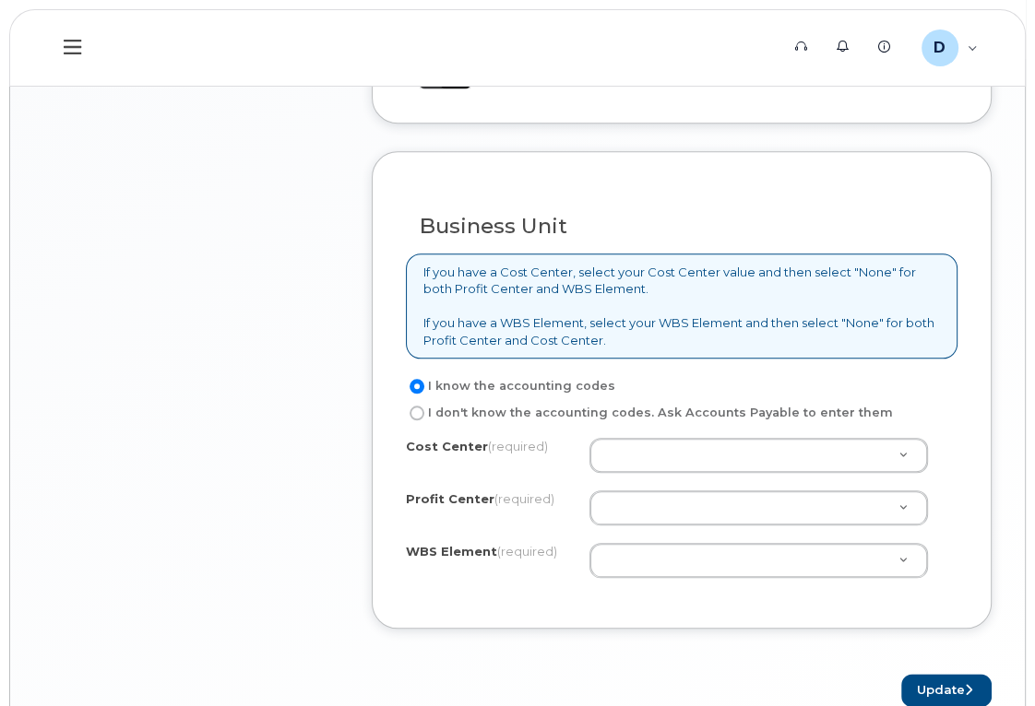
scroll to position [1525, 0]
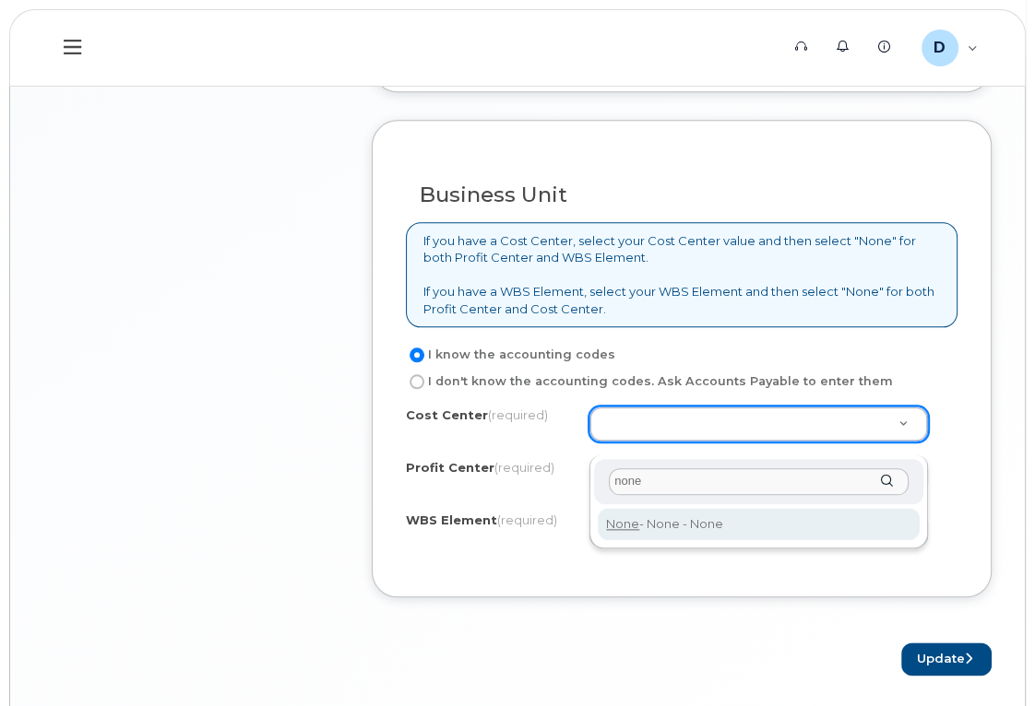
type input "none"
type input "None"
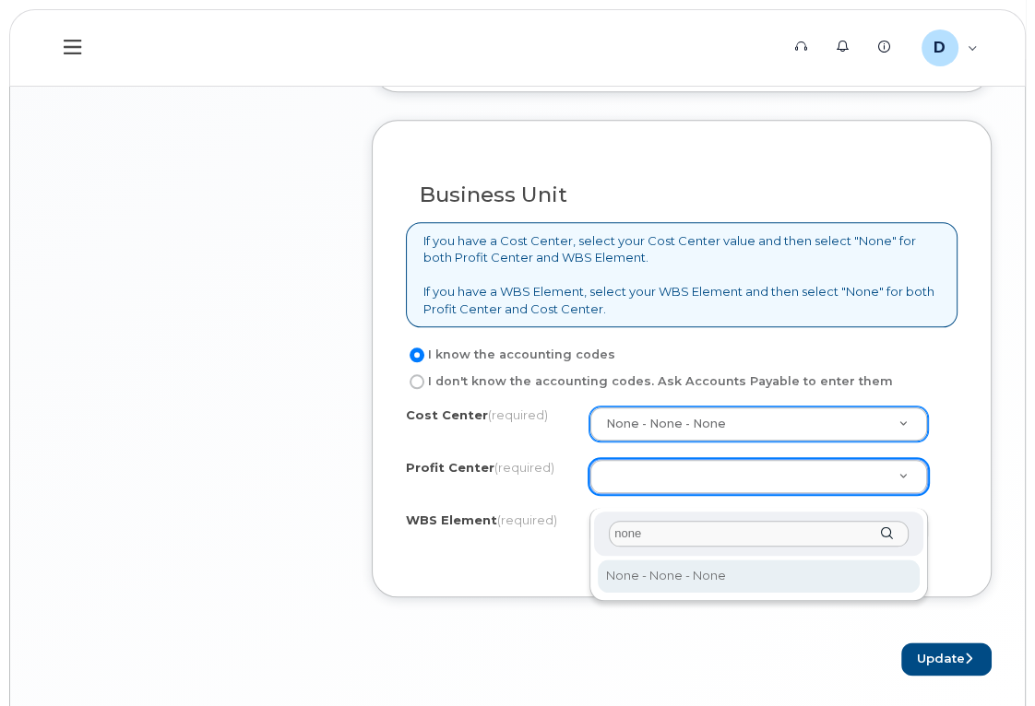
type input "none"
select select "None"
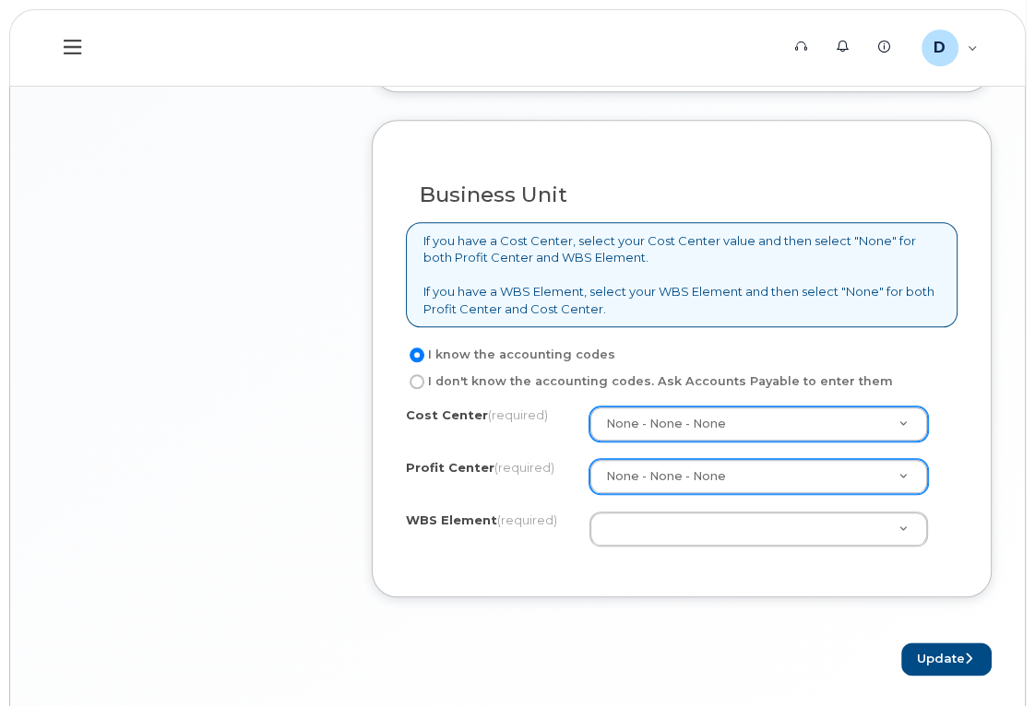
click at [980, 579] on div "Business Unit If you have a Cost Center, select your Cost Center value and then…" at bounding box center [682, 359] width 620 height 478
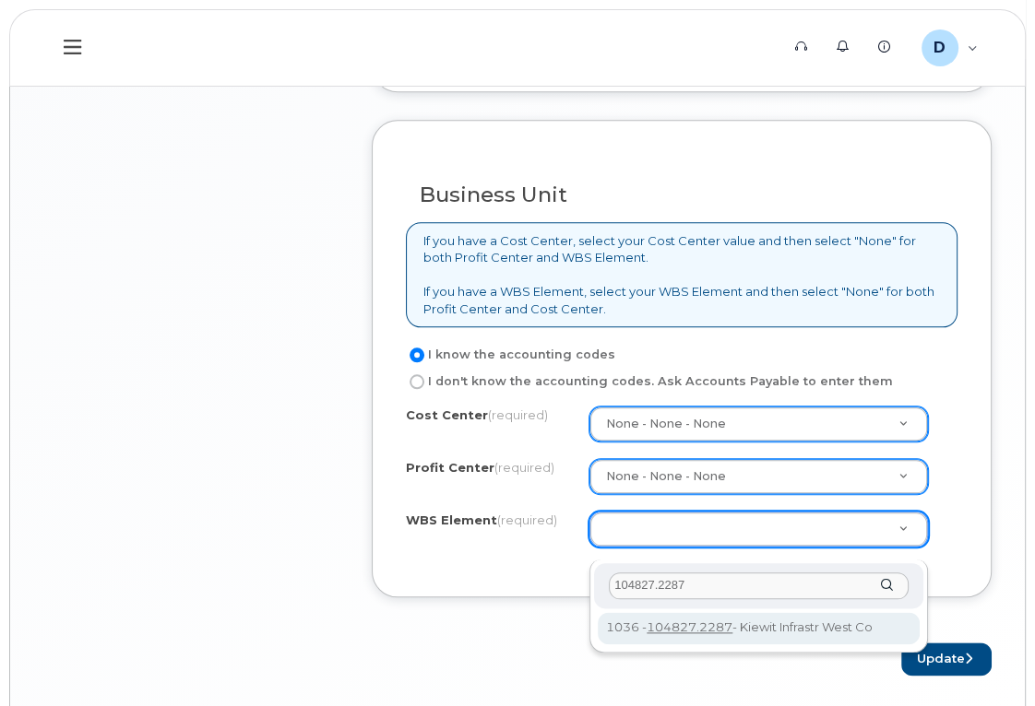
type input "104827.2287"
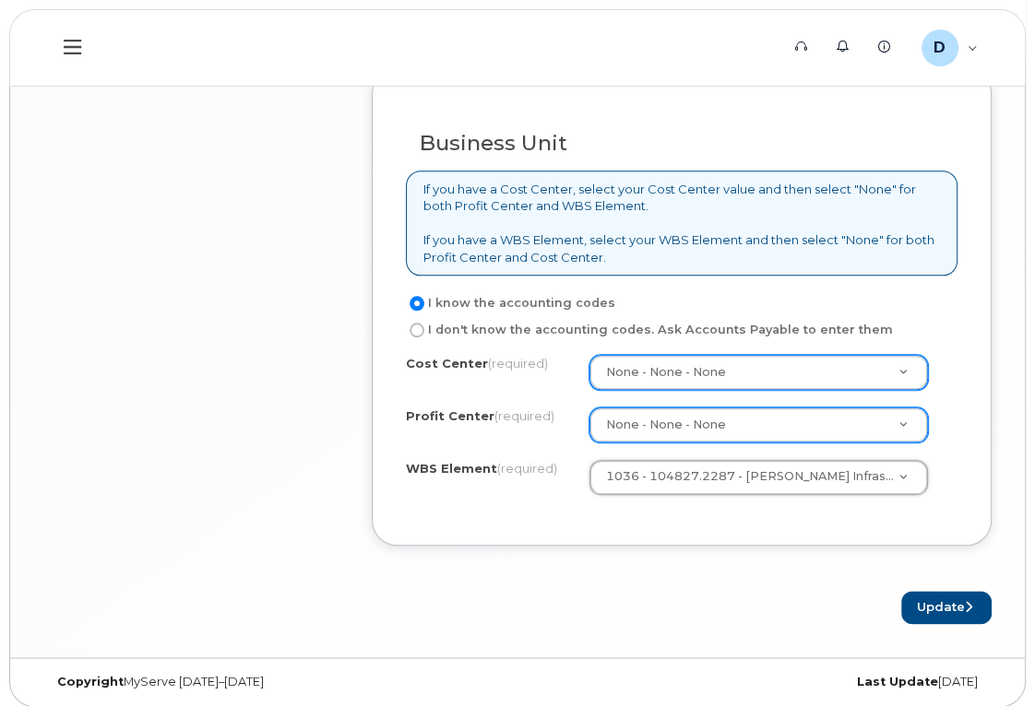
scroll to position [1601, 0]
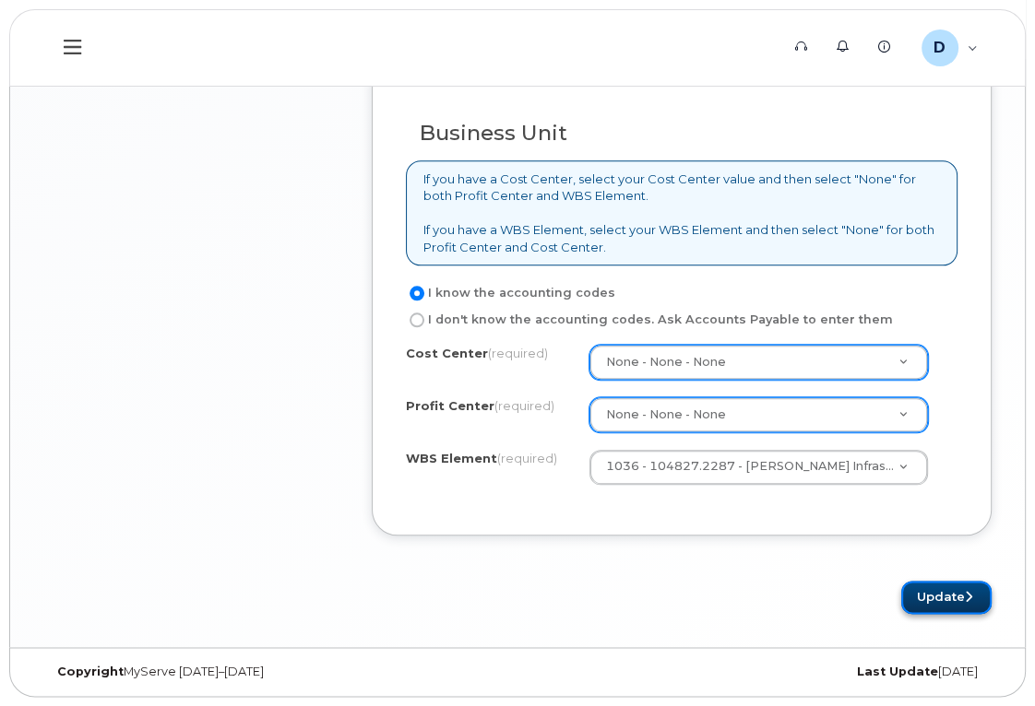
click at [944, 596] on button "Update" at bounding box center [946, 598] width 90 height 34
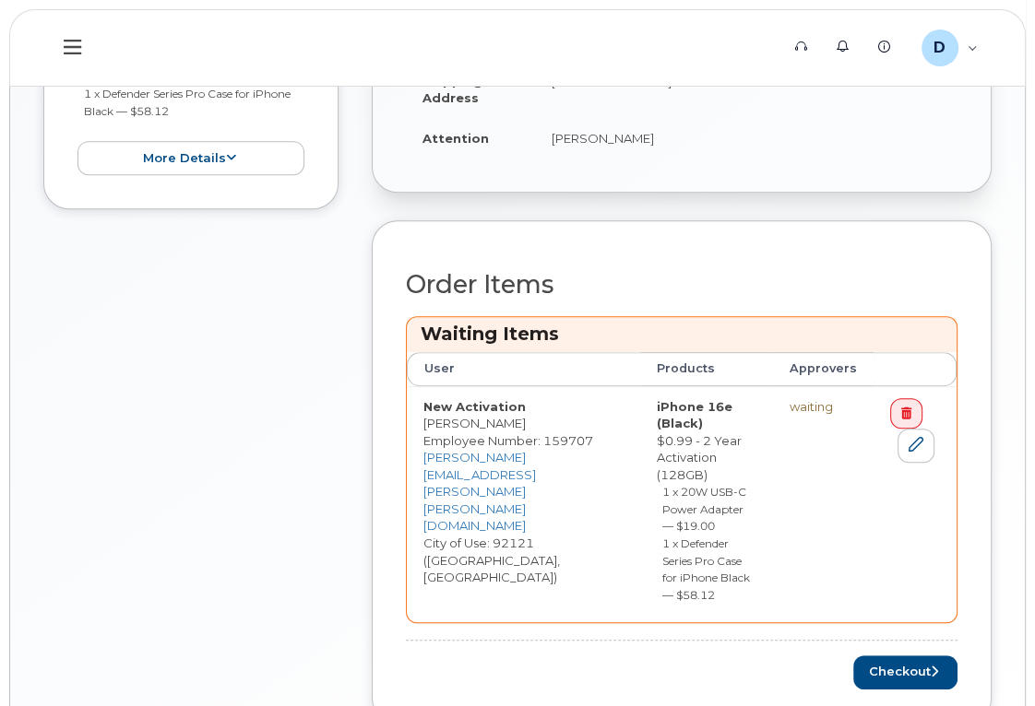
scroll to position [838, 0]
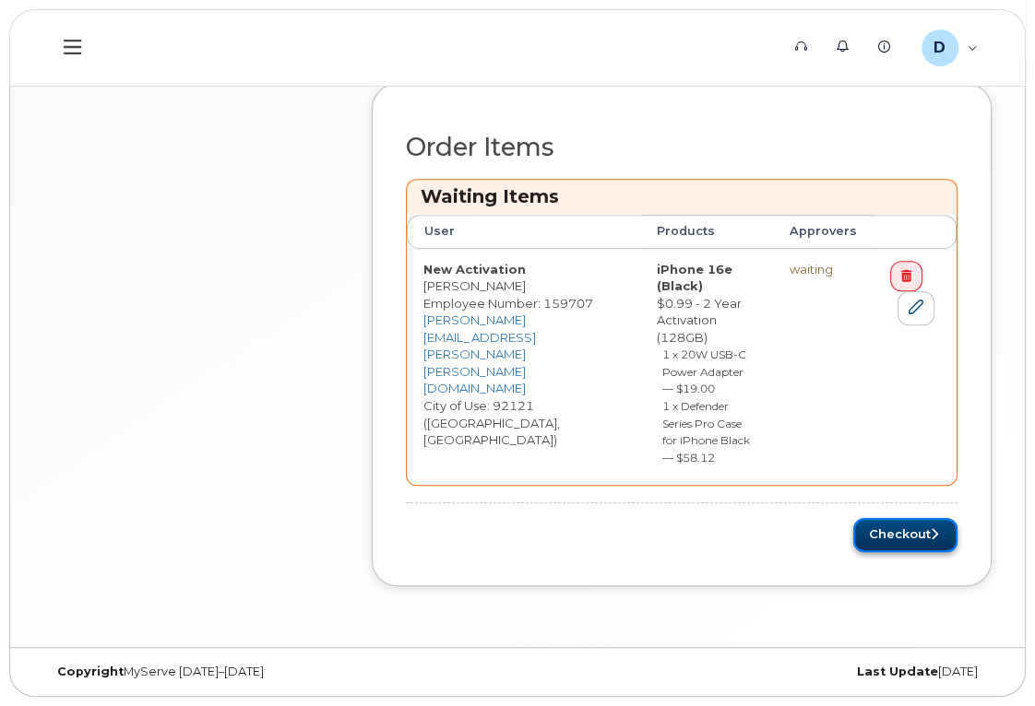
click at [931, 535] on icon "submit" at bounding box center [934, 534] width 7 height 12
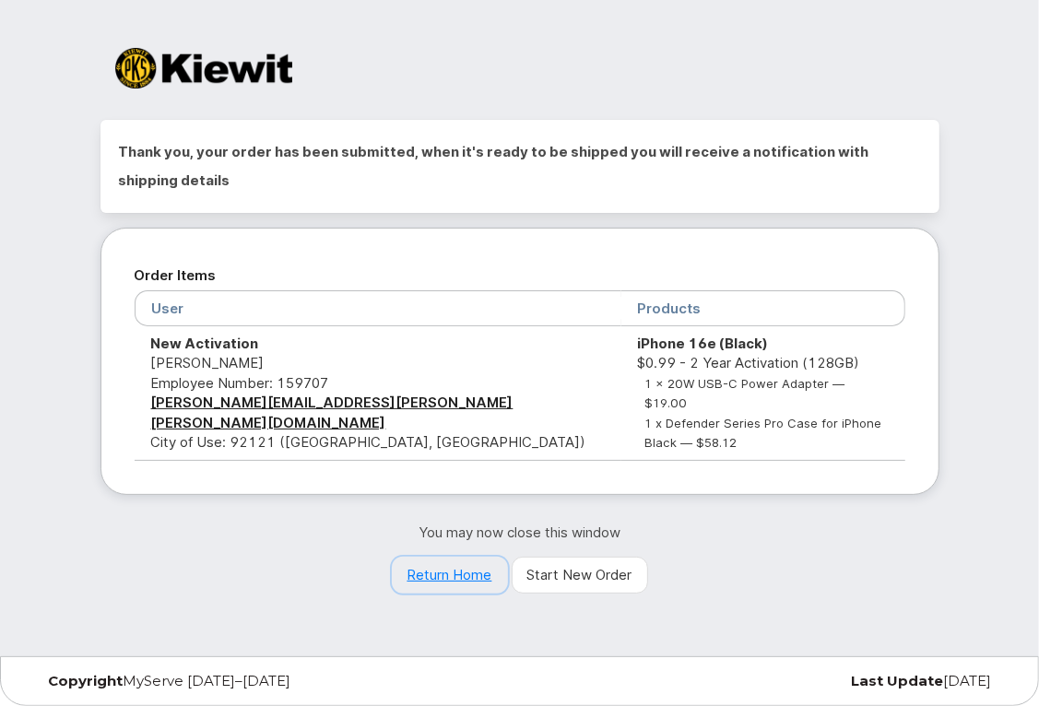
click at [454, 557] on link "Return Home" at bounding box center [450, 575] width 116 height 37
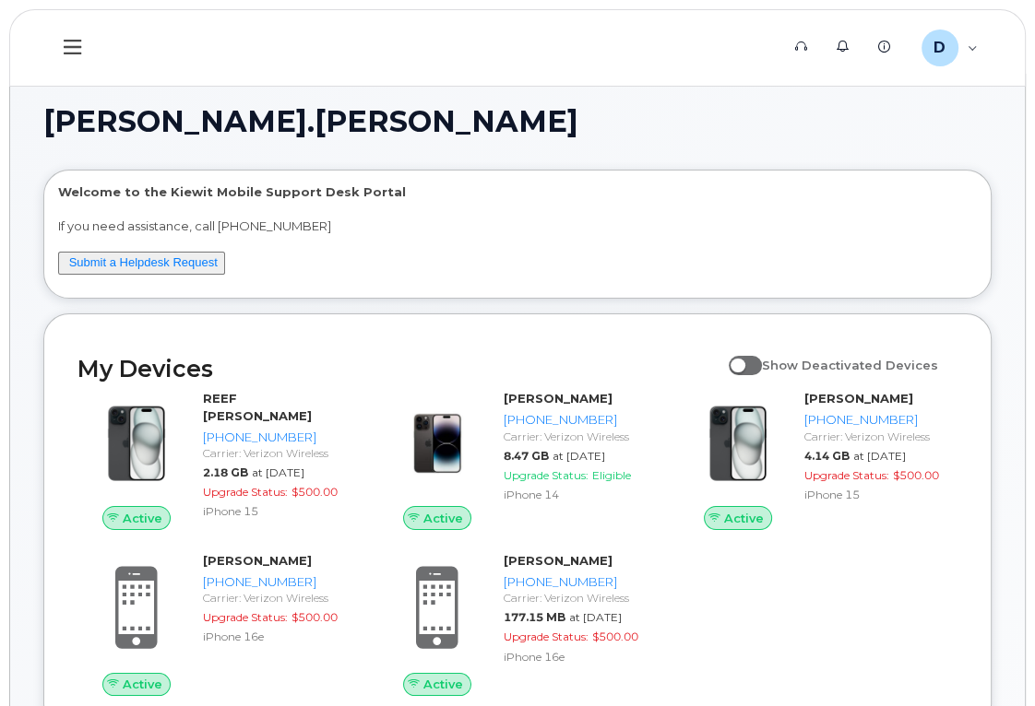
scroll to position [83, 0]
